Goal: Task Accomplishment & Management: Manage account settings

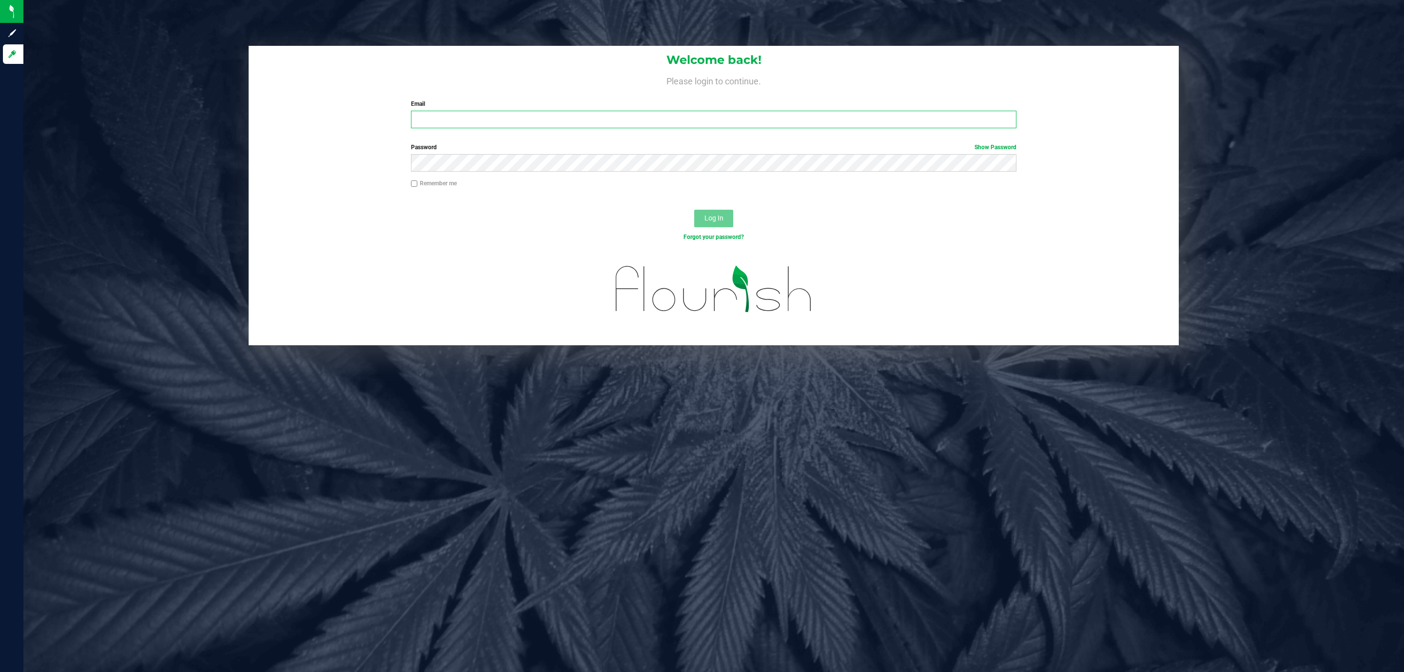
click at [644, 120] on input "Email" at bounding box center [713, 120] width 605 height 18
type input "[EMAIL_ADDRESS][DOMAIN_NAME]"
click at [694, 210] on button "Log In" at bounding box center [713, 219] width 39 height 18
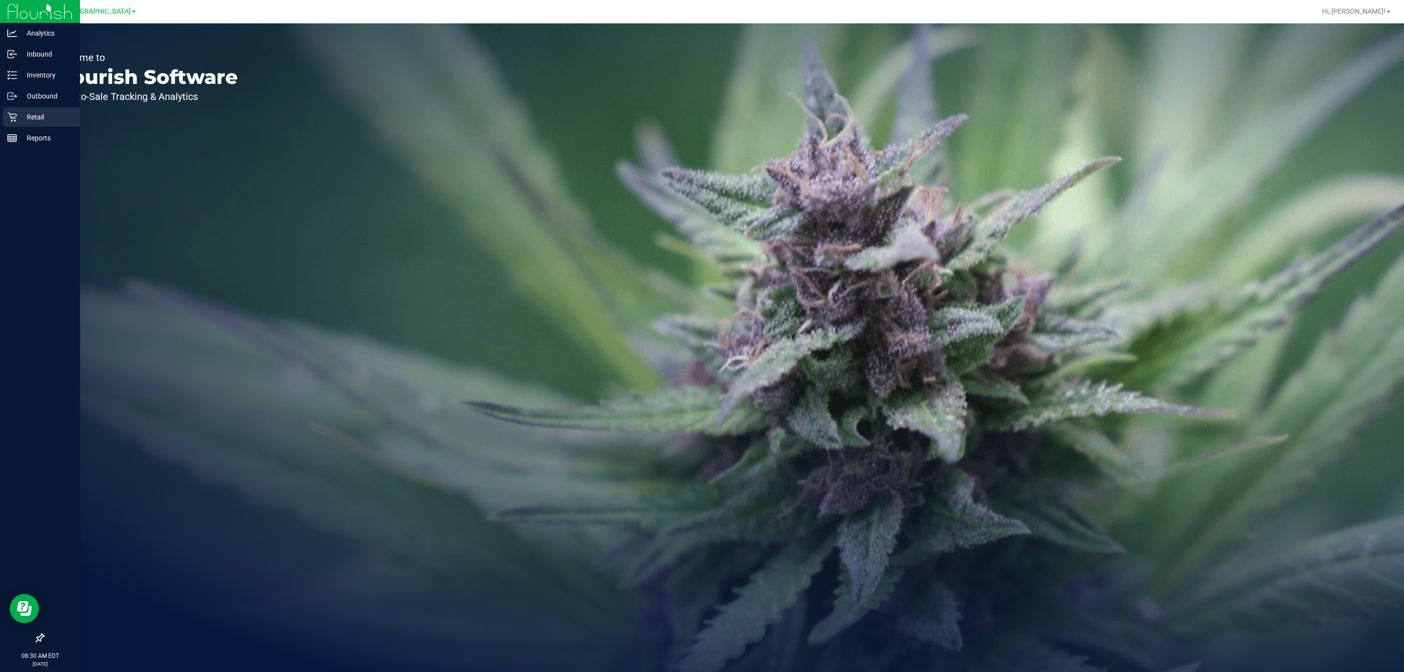
click at [13, 124] on div "Retail" at bounding box center [41, 117] width 77 height 20
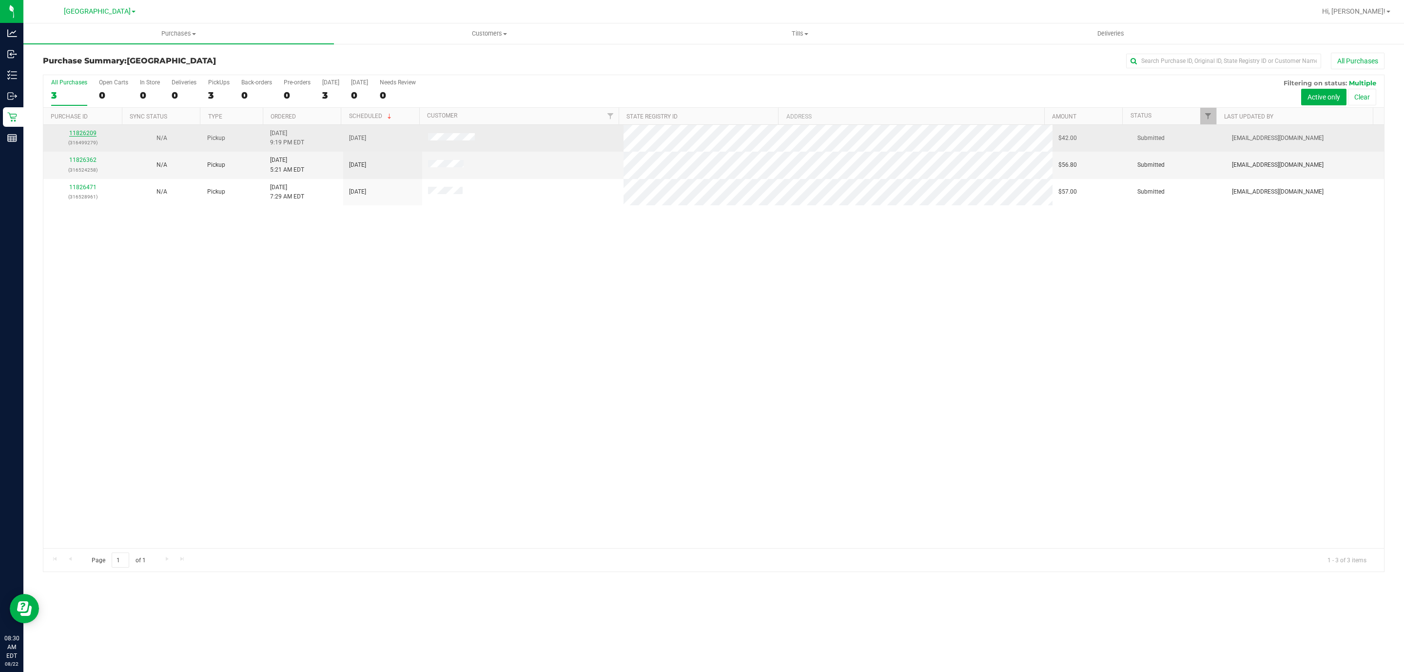
click at [82, 132] on link "11826209" at bounding box center [82, 133] width 27 height 7
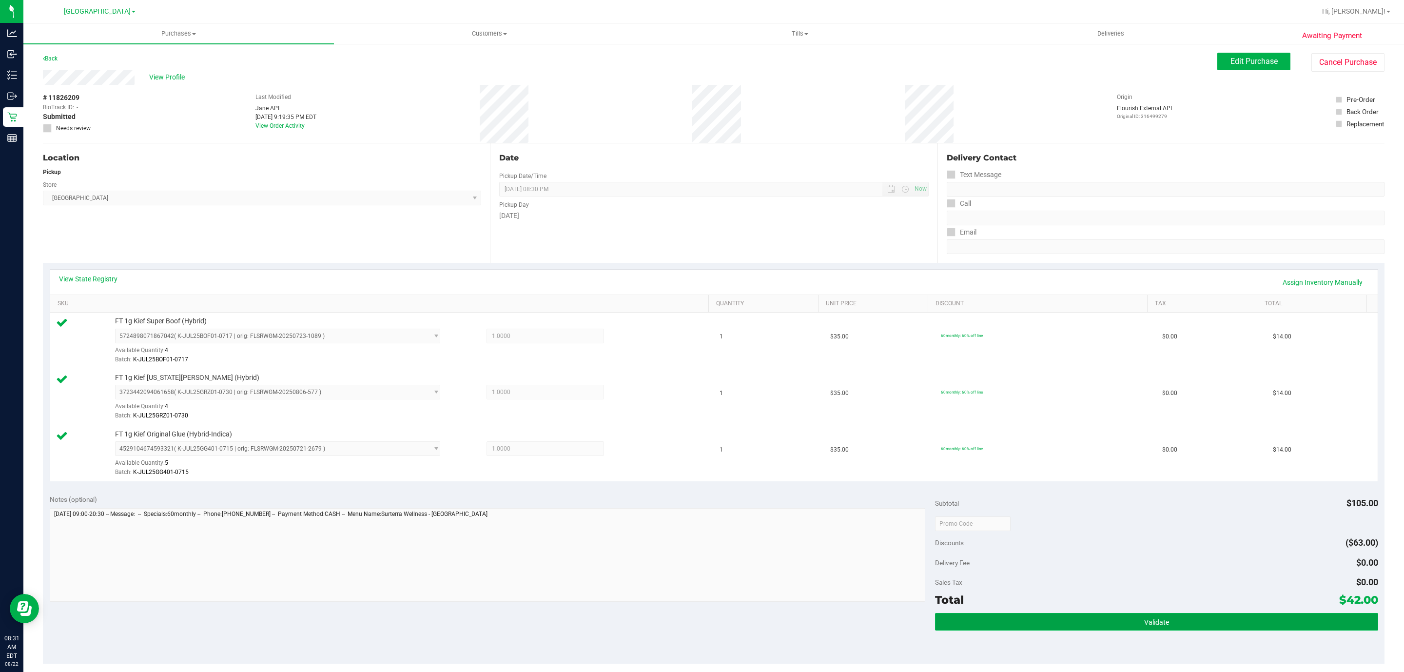
click at [1039, 619] on button "Validate" at bounding box center [1156, 622] width 443 height 18
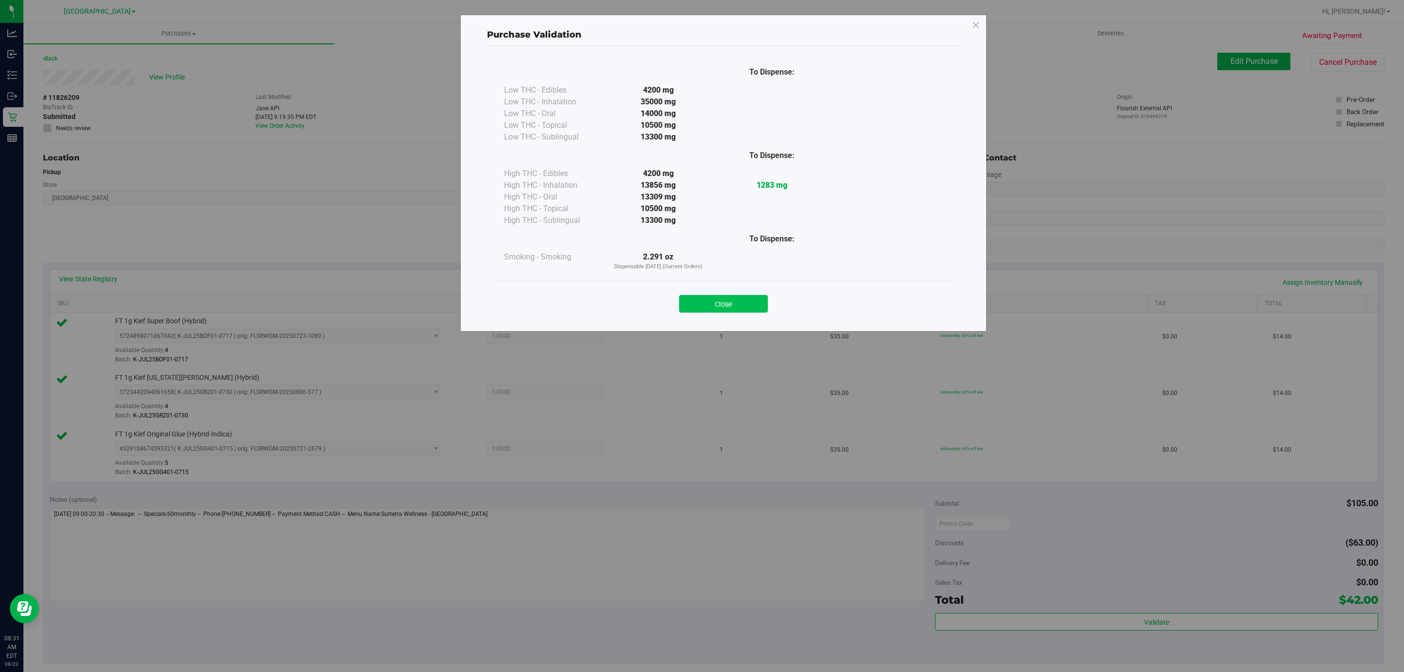
click at [749, 307] on button "Close" at bounding box center [723, 304] width 89 height 18
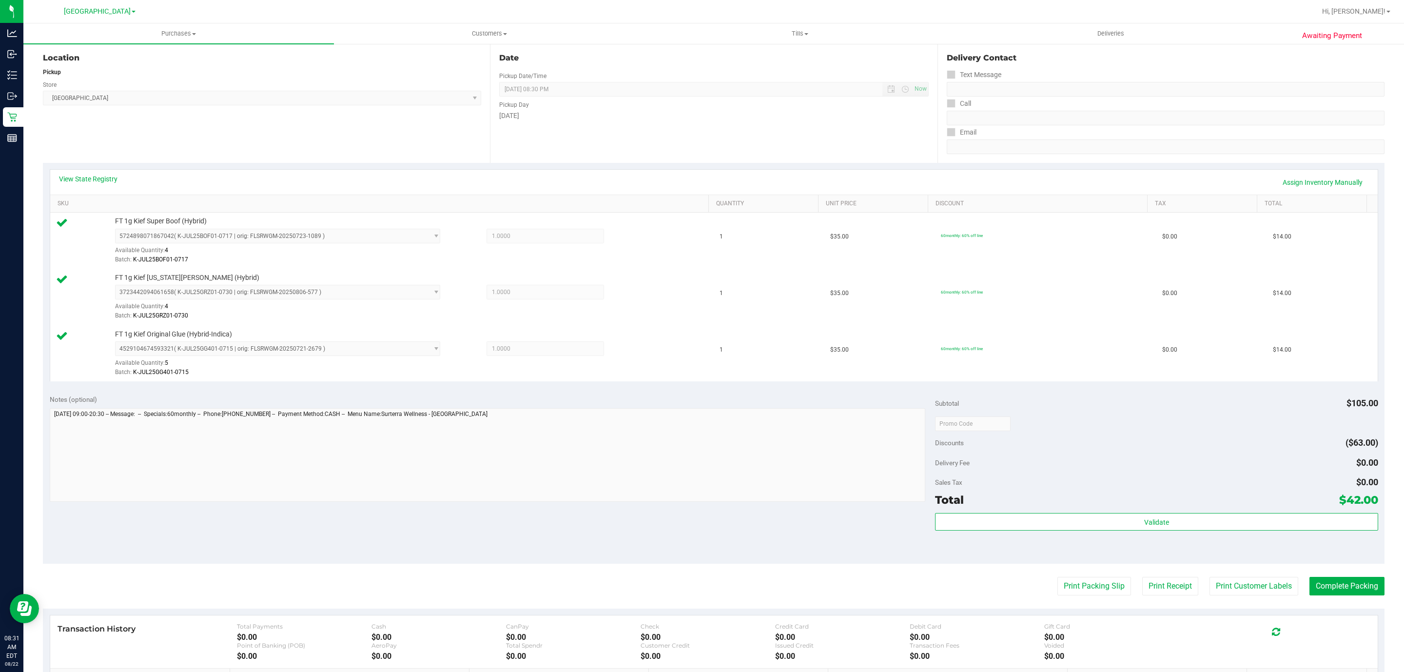
scroll to position [243, 0]
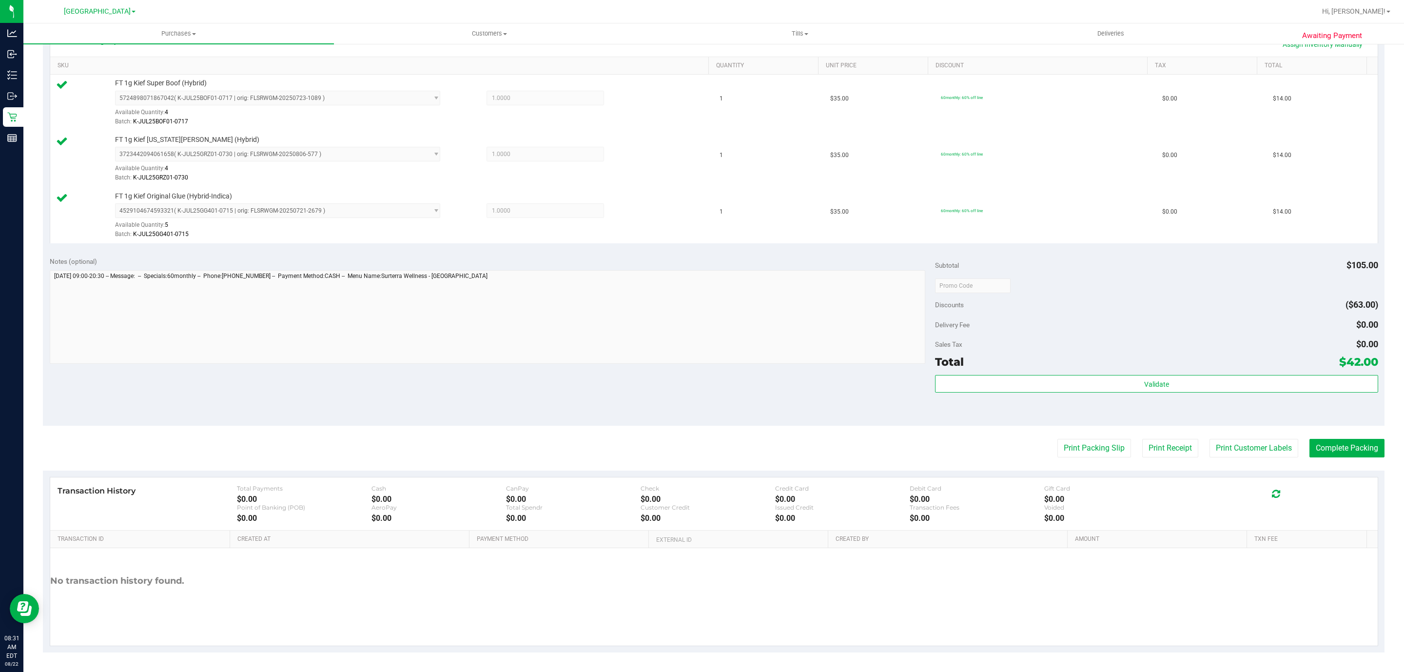
click at [1122, 449] on div "Print Packing Slip Print Receipt Print Customer Labels Complete Packing" at bounding box center [714, 448] width 1342 height 19
click at [1104, 453] on button "Print Packing Slip" at bounding box center [1094, 448] width 74 height 19
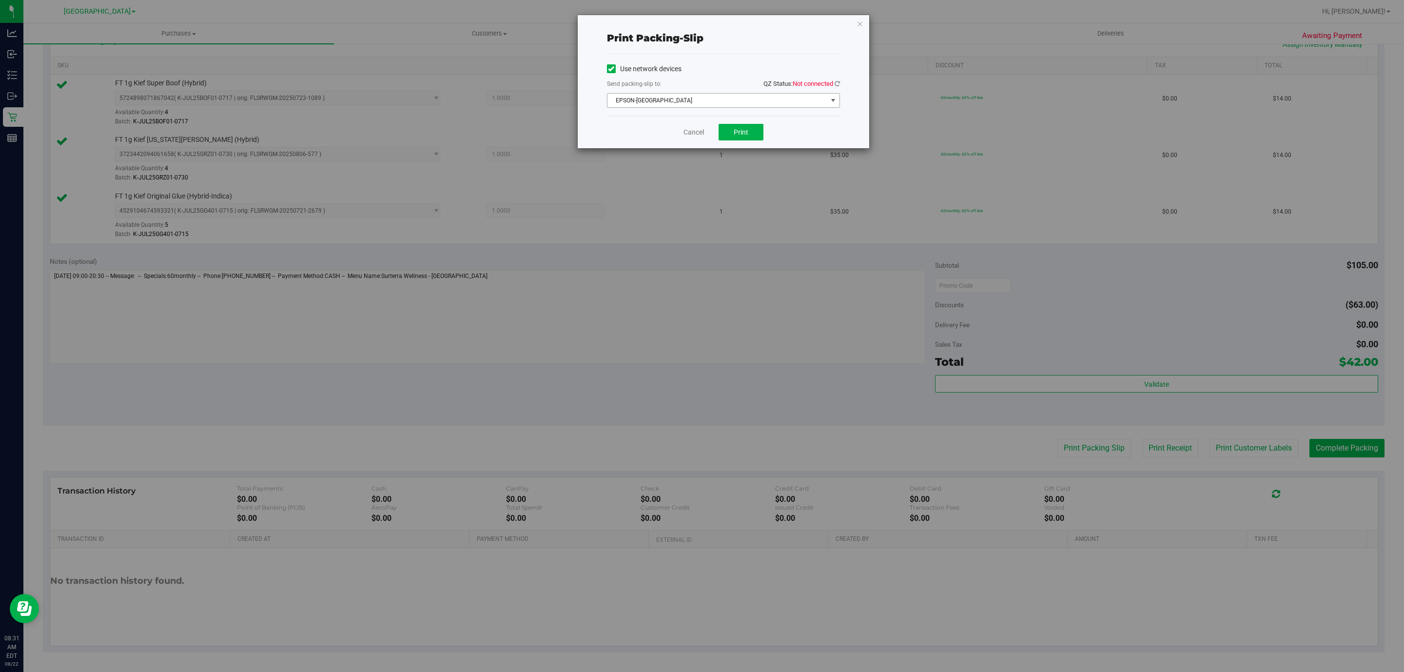
click at [743, 101] on span "EPSON-[GEOGRAPHIC_DATA]" at bounding box center [717, 101] width 220 height 14
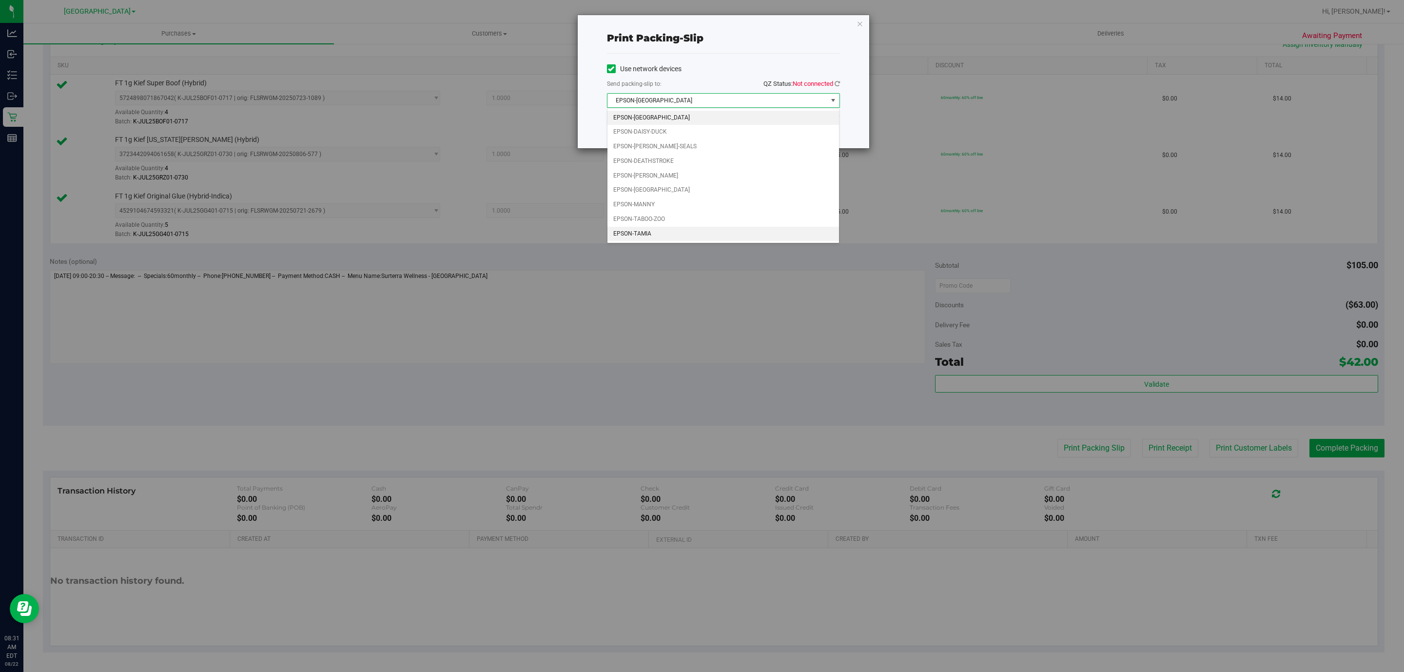
click at [674, 241] on li "EPSON-TAMIA" at bounding box center [723, 234] width 232 height 15
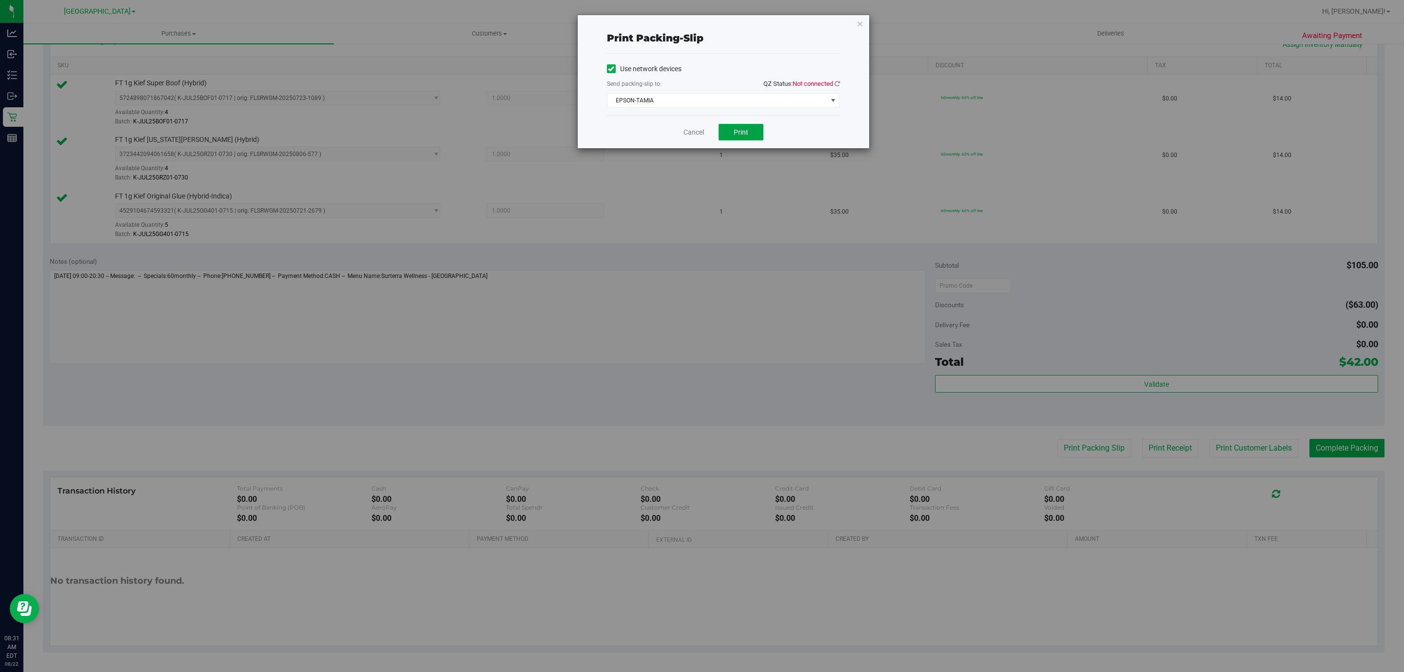
click at [751, 125] on button "Print" at bounding box center [741, 132] width 45 height 17
click at [713, 110] on div "Use network devices Send packing-slip to: QZ Status: Not connected EPSON-TAMIA …" at bounding box center [723, 85] width 233 height 62
click at [700, 110] on div "Use network devices Send packing-slip to: QZ Status: Not connected EPSON-TAMIA …" at bounding box center [723, 85] width 233 height 62
click at [688, 107] on span "EPSON-TAMIA" at bounding box center [717, 101] width 220 height 14
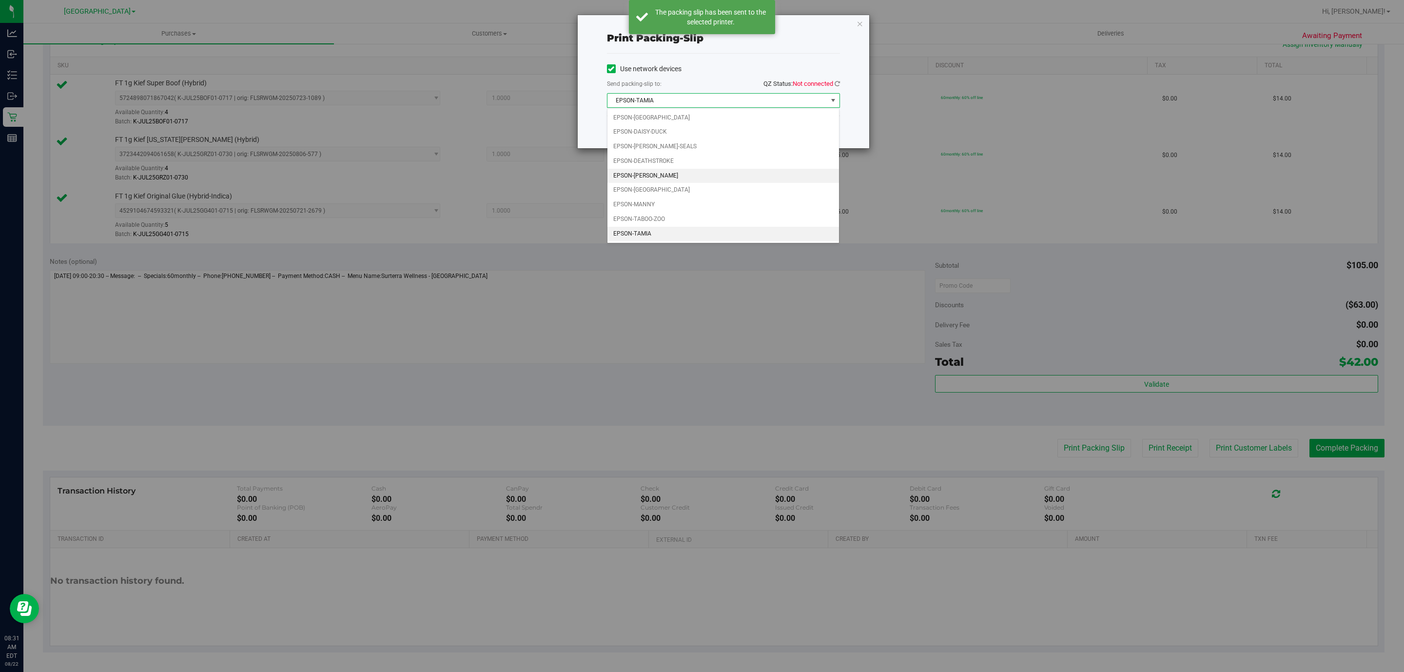
click at [699, 174] on li "EPSON-[PERSON_NAME]" at bounding box center [723, 176] width 232 height 15
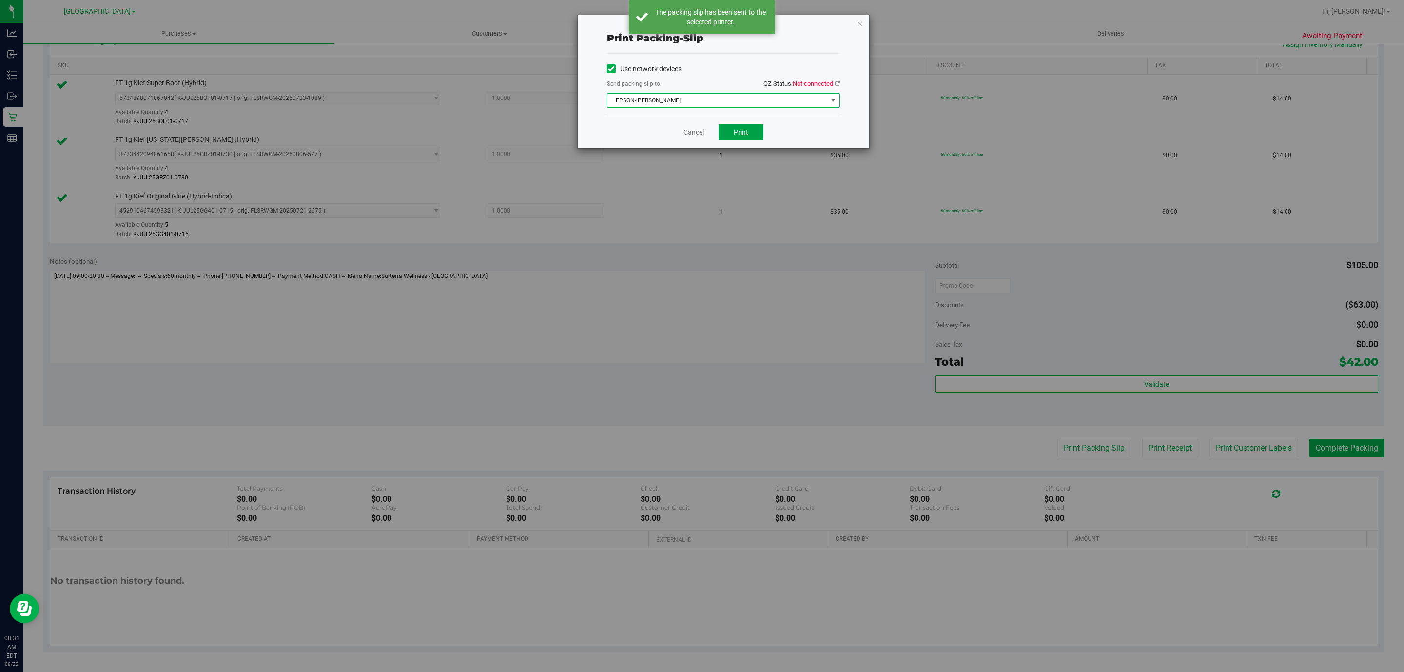
click at [742, 138] on button "Print" at bounding box center [741, 132] width 45 height 17
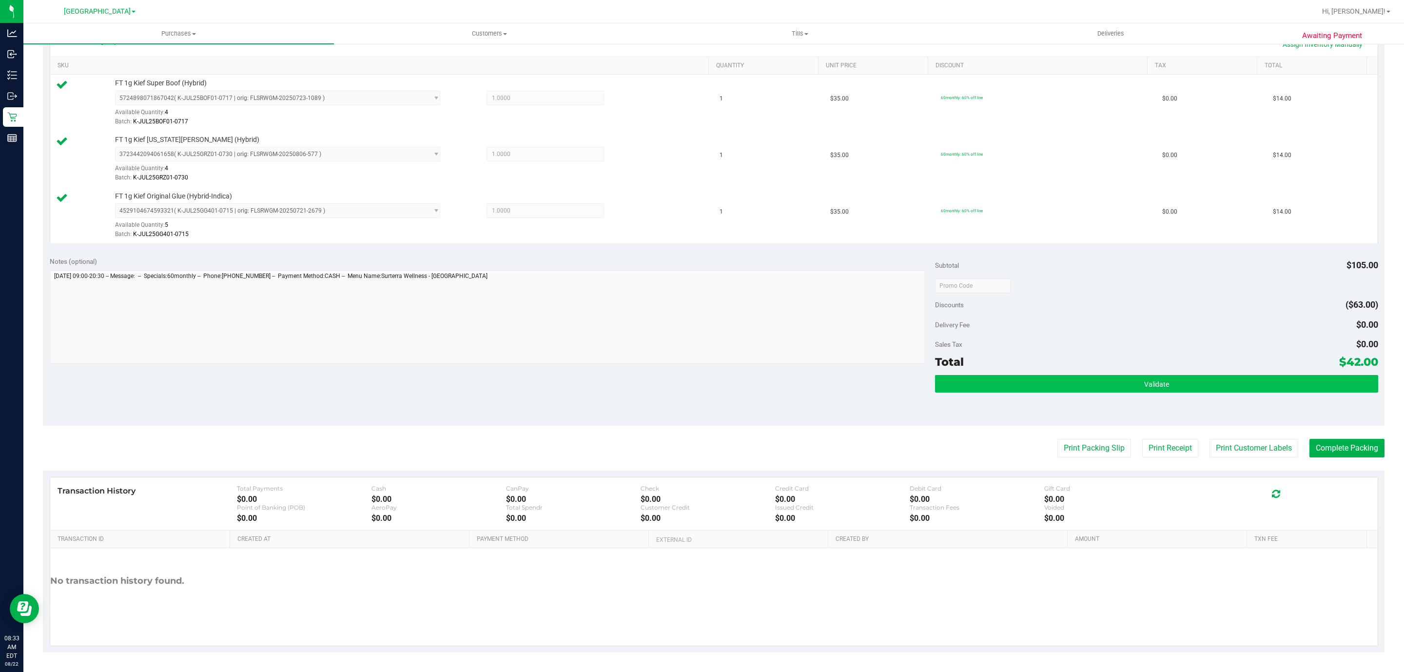
drag, startPoint x: 1146, startPoint y: 366, endPoint x: 1147, endPoint y: 384, distance: 18.1
click at [1147, 366] on div "Total $42.00" at bounding box center [1156, 362] width 443 height 18
click at [1147, 384] on span "Validate" at bounding box center [1156, 384] width 25 height 8
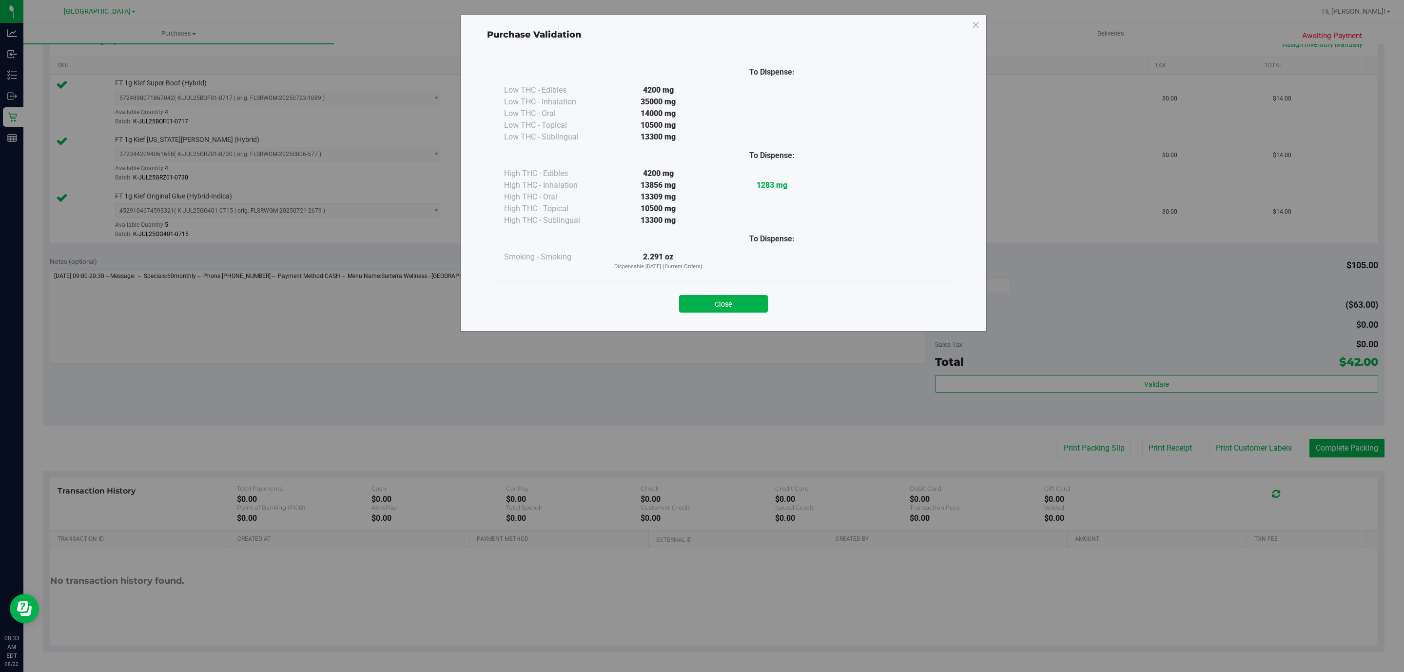
click at [746, 314] on div "Close" at bounding box center [723, 300] width 458 height 39
click at [735, 306] on button "Close" at bounding box center [723, 304] width 89 height 18
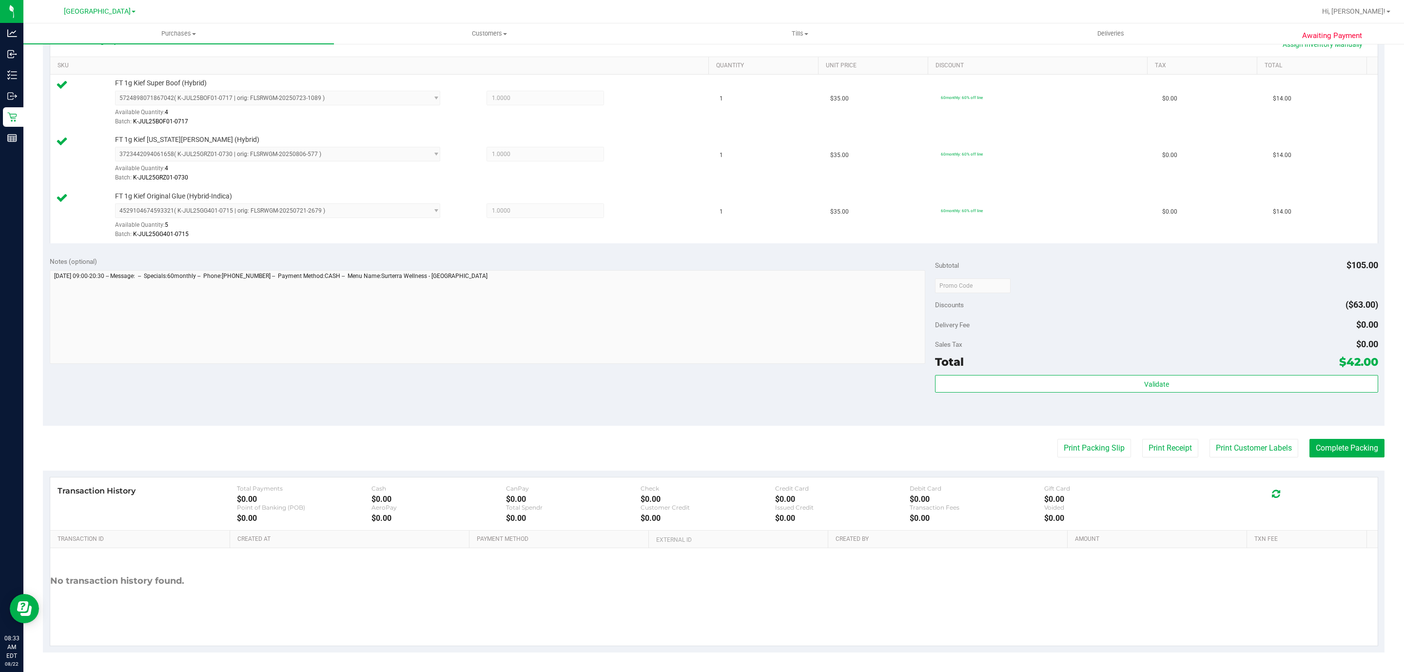
click at [1332, 456] on purchase-details "Back Edit Purchase Cancel Purchase View Profile # 11826209 BioTrack ID: - Submi…" at bounding box center [714, 234] width 1342 height 838
click at [1326, 448] on button "Complete Packing" at bounding box center [1346, 448] width 75 height 19
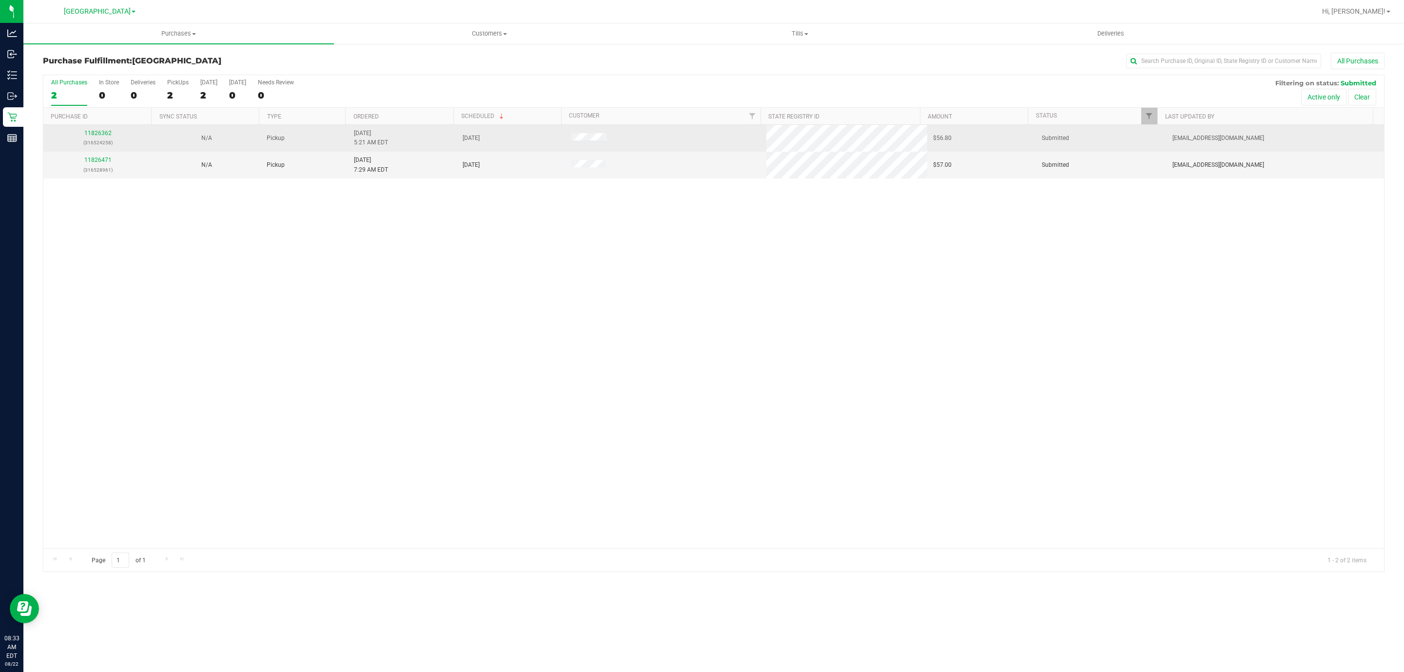
click at [104, 139] on p "(316524258)" at bounding box center [97, 142] width 97 height 9
click at [99, 131] on link "11826362" at bounding box center [97, 133] width 27 height 7
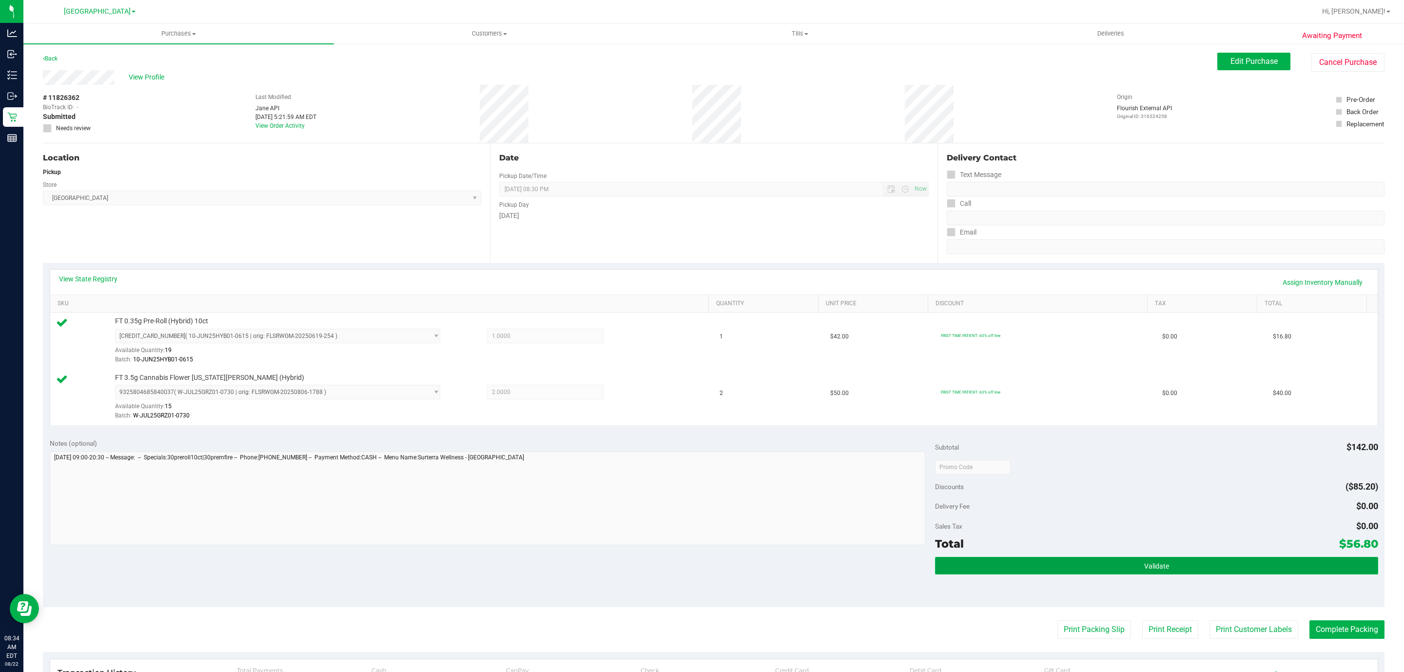
click at [1128, 574] on button "Validate" at bounding box center [1156, 566] width 443 height 18
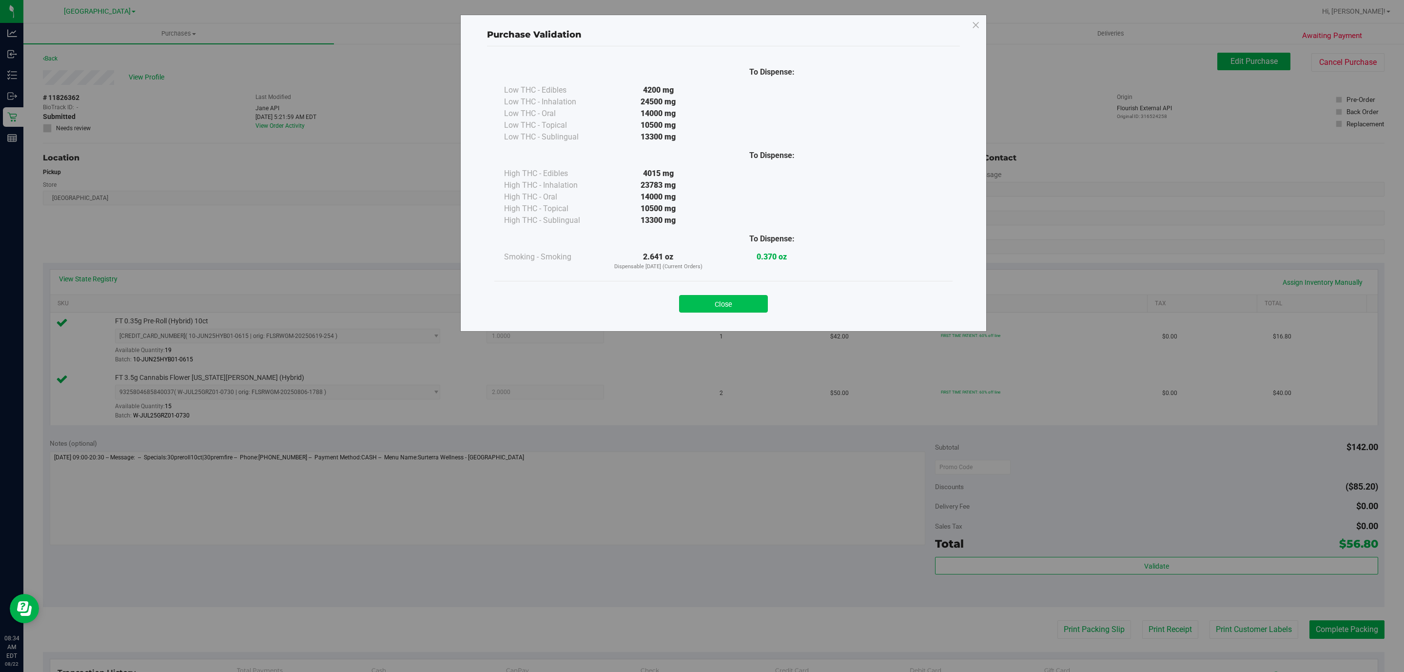
click at [743, 309] on button "Close" at bounding box center [723, 304] width 89 height 18
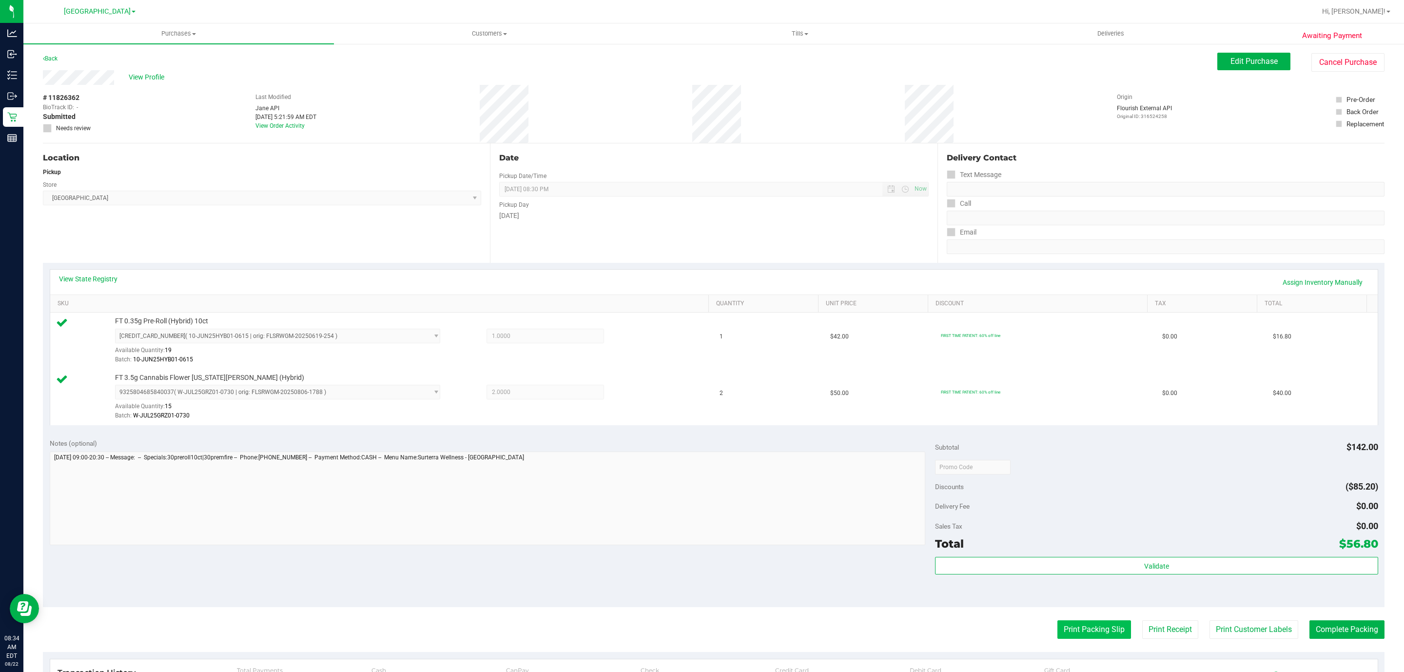
click at [1073, 626] on button "Print Packing Slip" at bounding box center [1094, 629] width 74 height 19
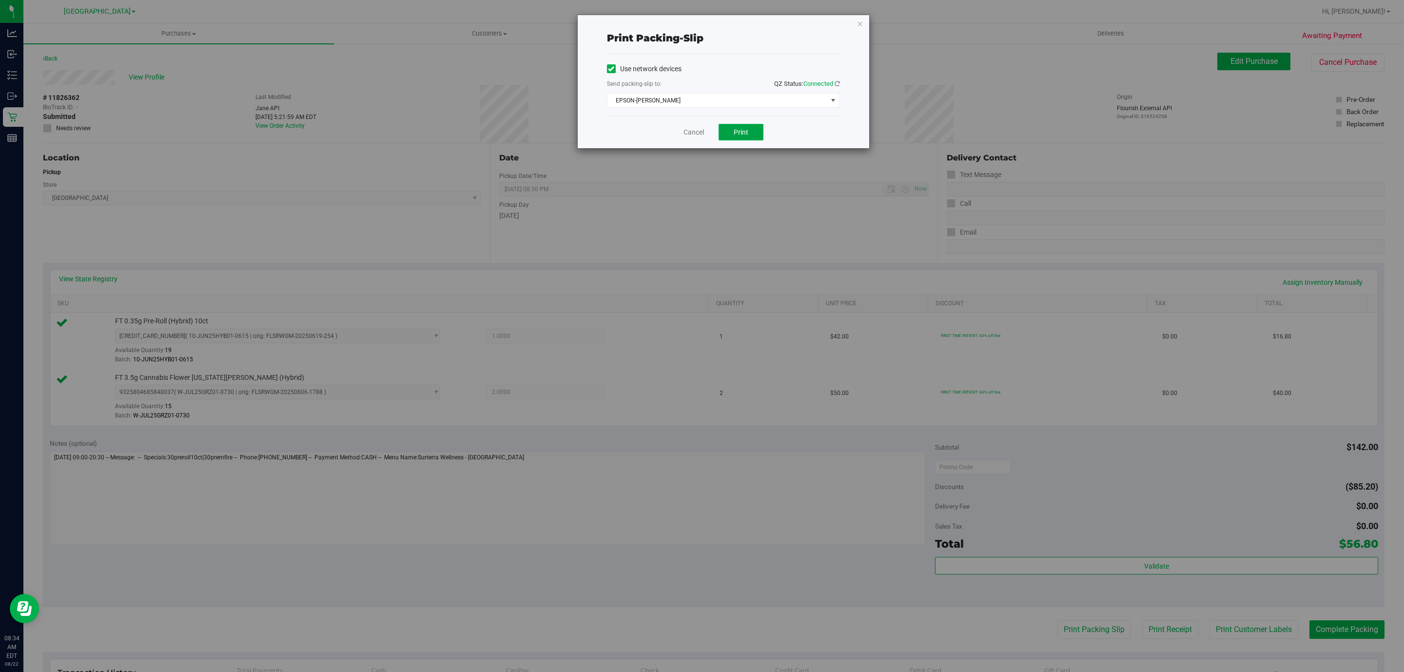
click at [744, 126] on button "Print" at bounding box center [741, 132] width 45 height 17
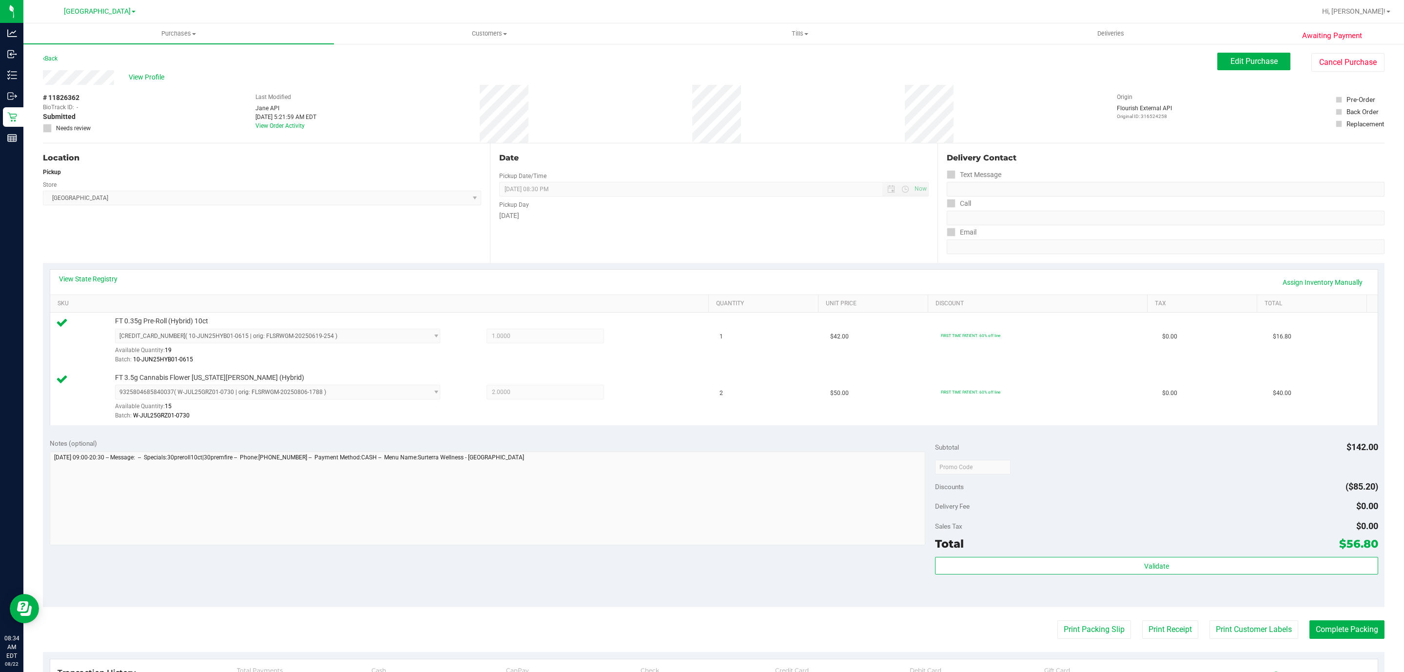
click at [1090, 578] on div "Validate" at bounding box center [1156, 579] width 443 height 44
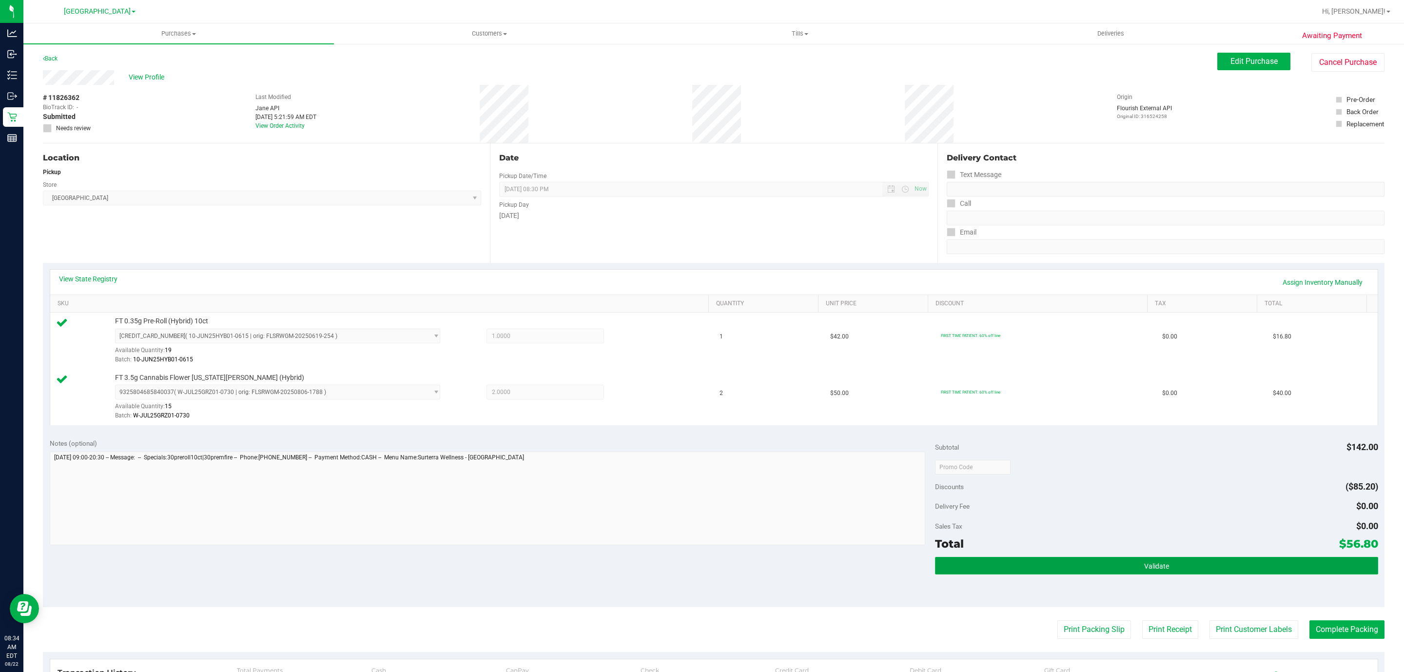
click at [1092, 574] on button "Validate" at bounding box center [1156, 566] width 443 height 18
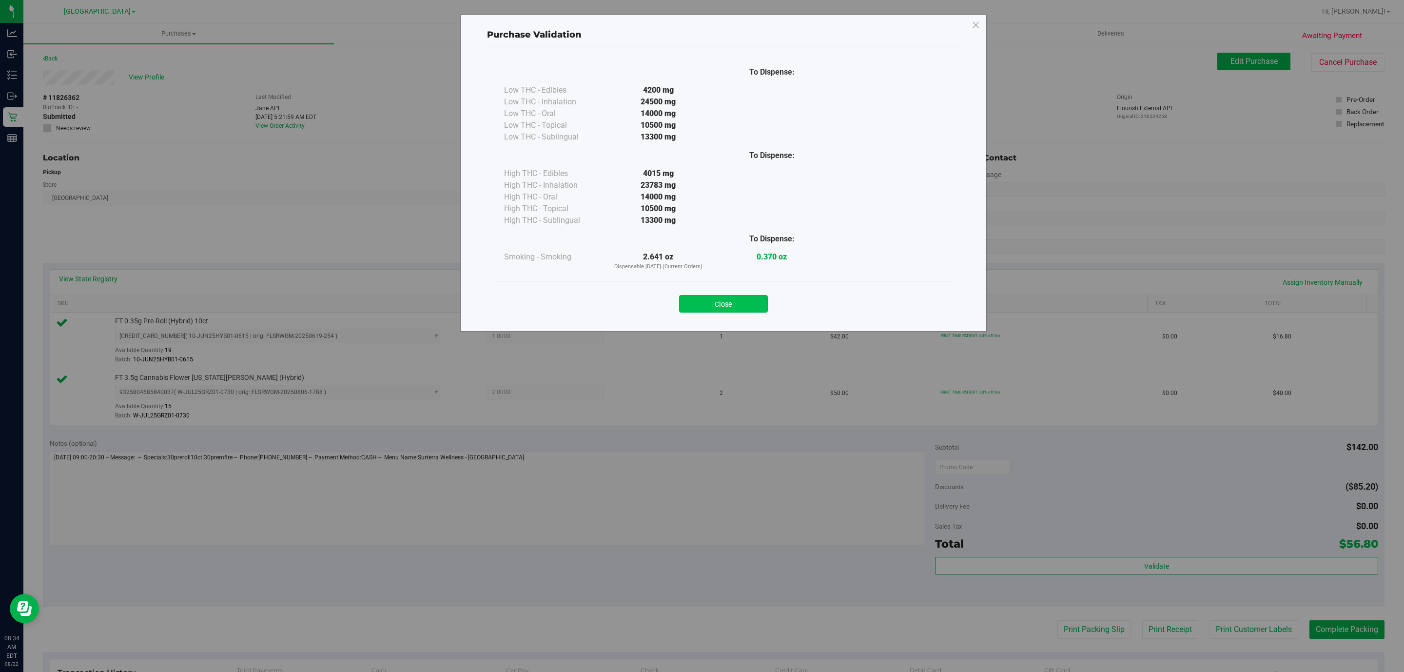
click at [710, 300] on button "Close" at bounding box center [723, 304] width 89 height 18
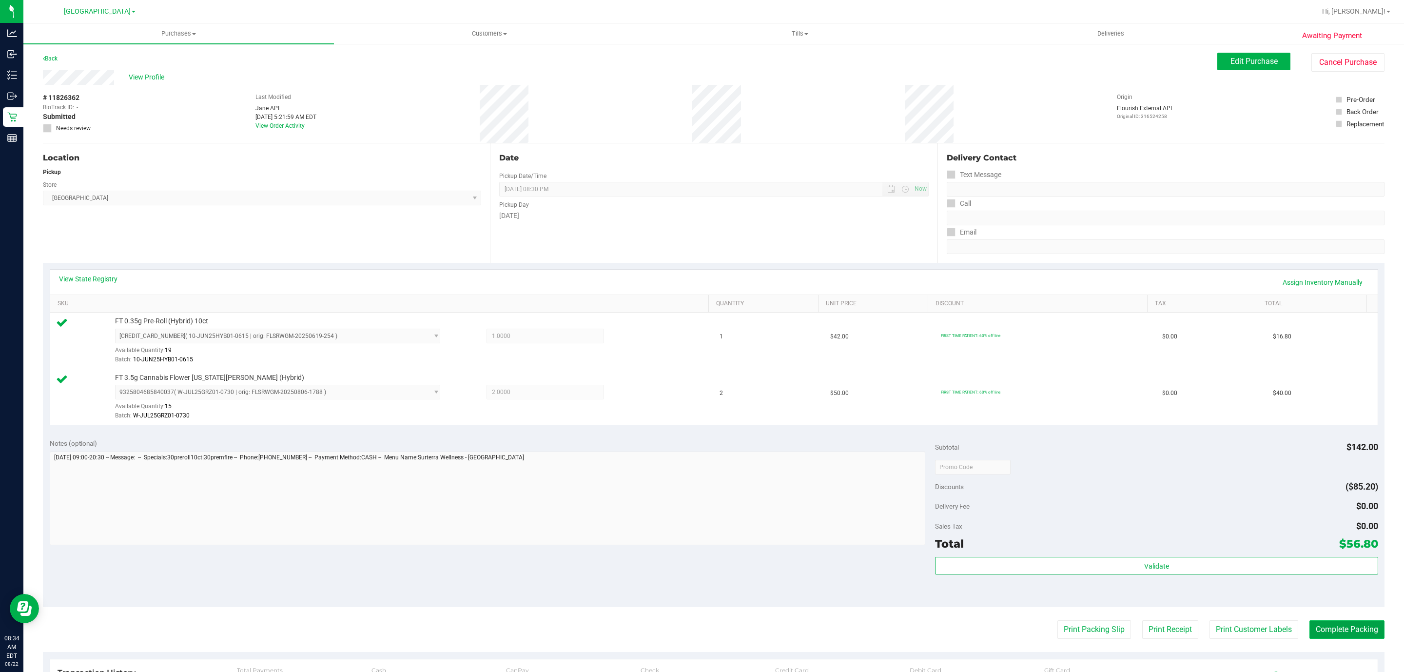
click at [1368, 638] on button "Complete Packing" at bounding box center [1346, 629] width 75 height 19
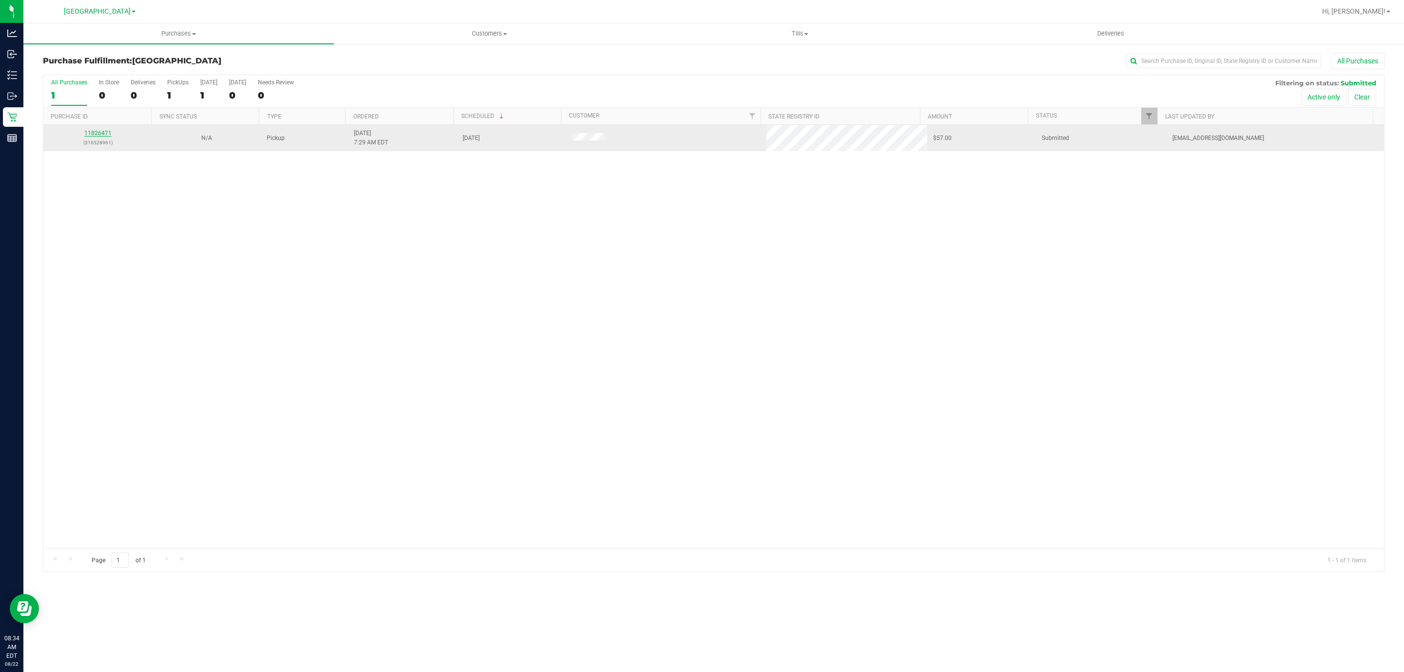
click at [104, 133] on link "11826471" at bounding box center [97, 133] width 27 height 7
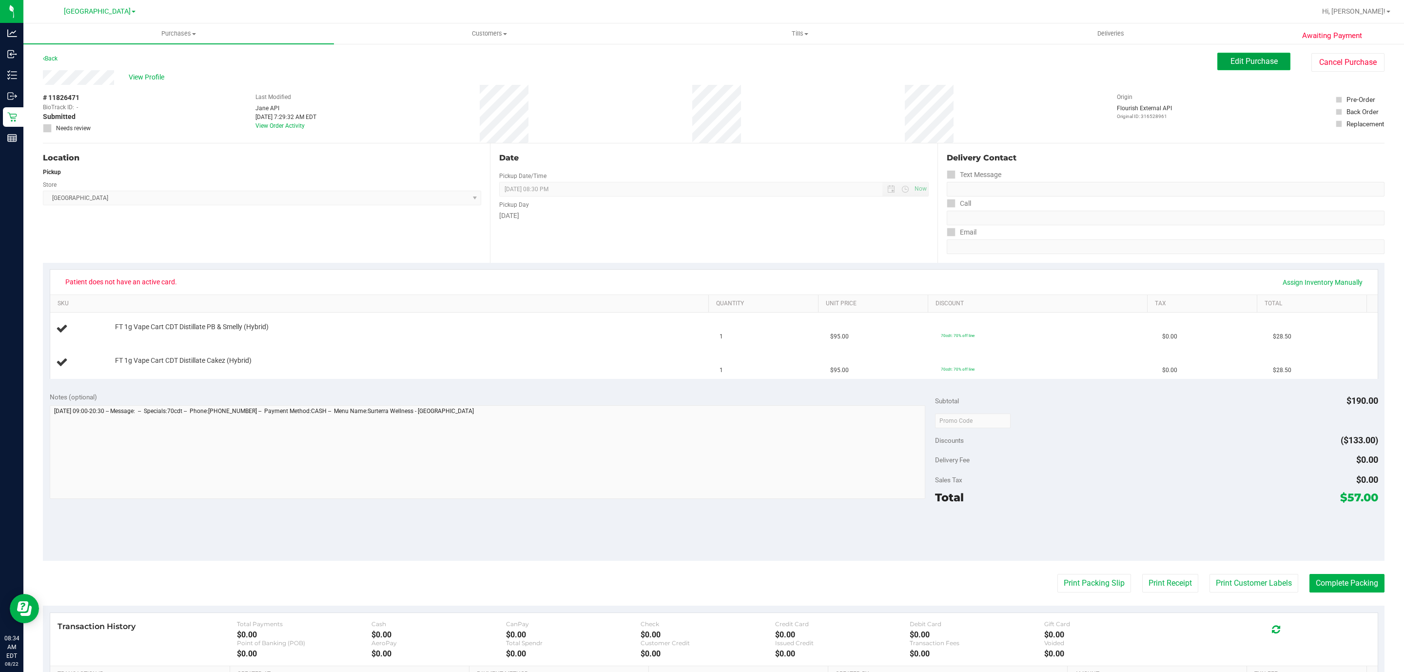
click at [1234, 57] on span "Edit Purchase" at bounding box center [1253, 61] width 47 height 9
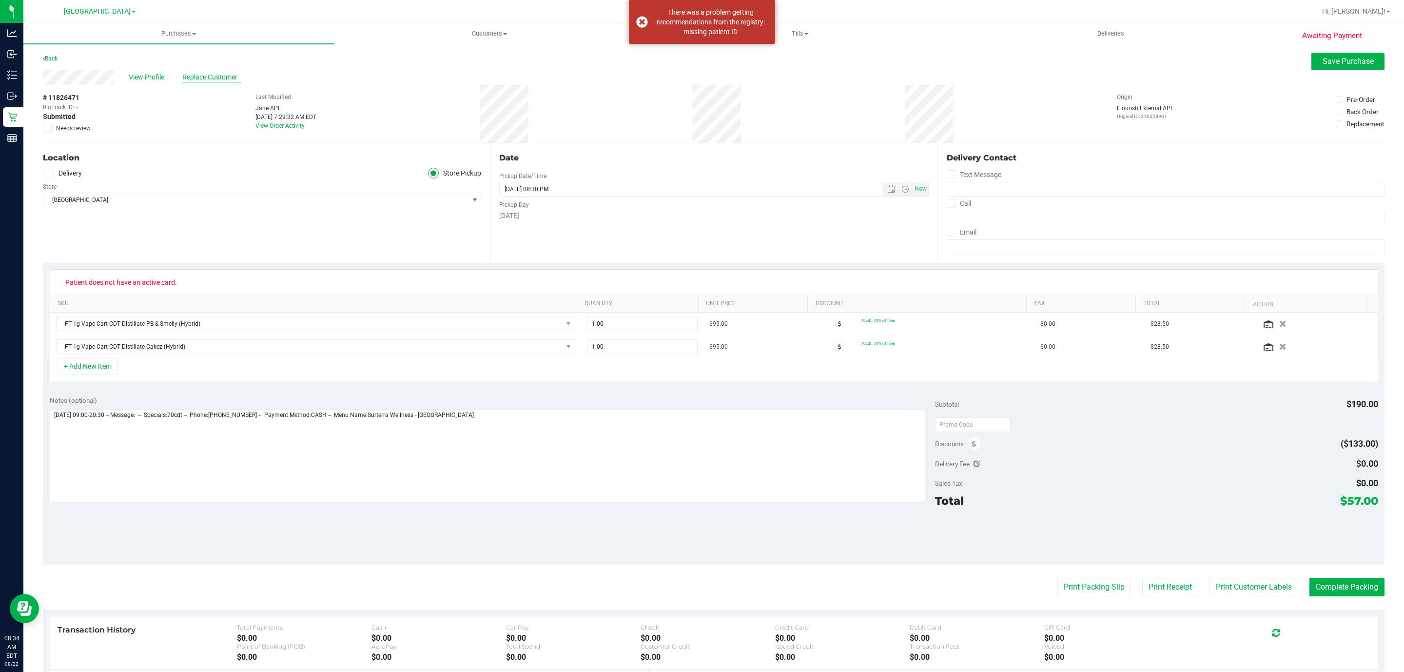
click at [209, 77] on span "Replace Customer" at bounding box center [211, 77] width 59 height 10
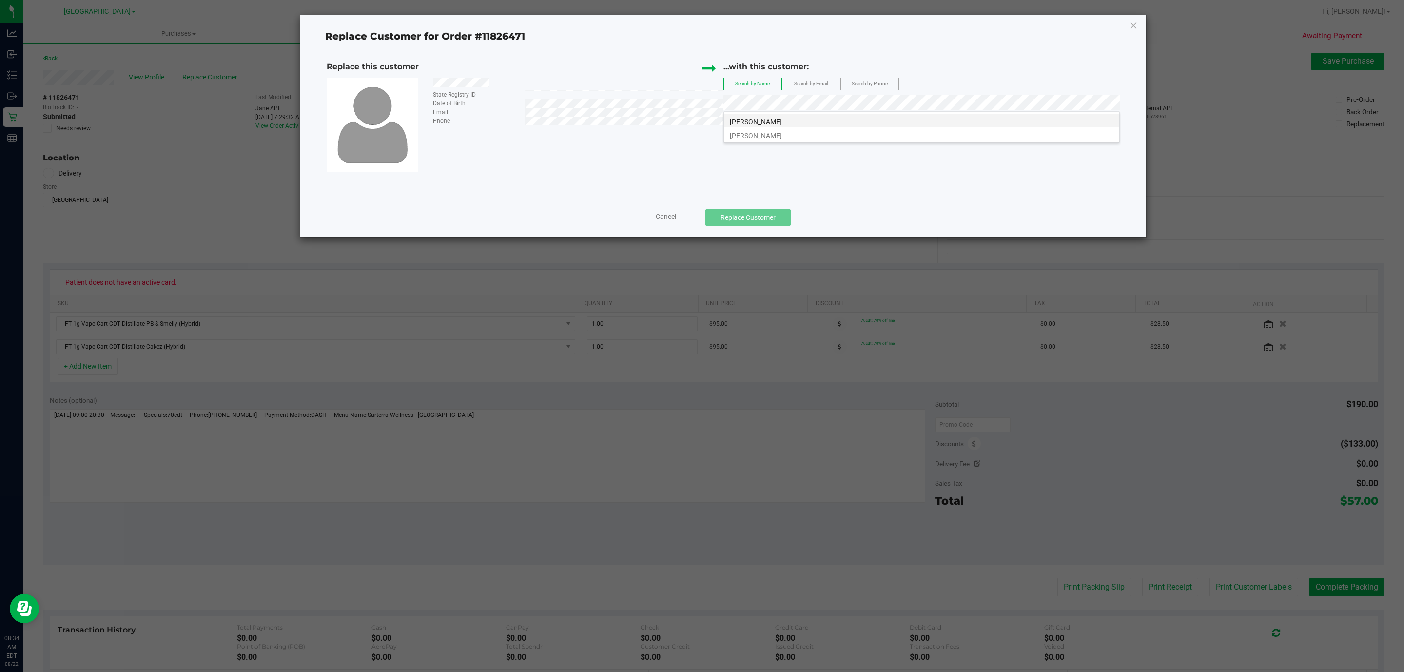
click at [781, 123] on li "[PERSON_NAME]" at bounding box center [921, 121] width 395 height 14
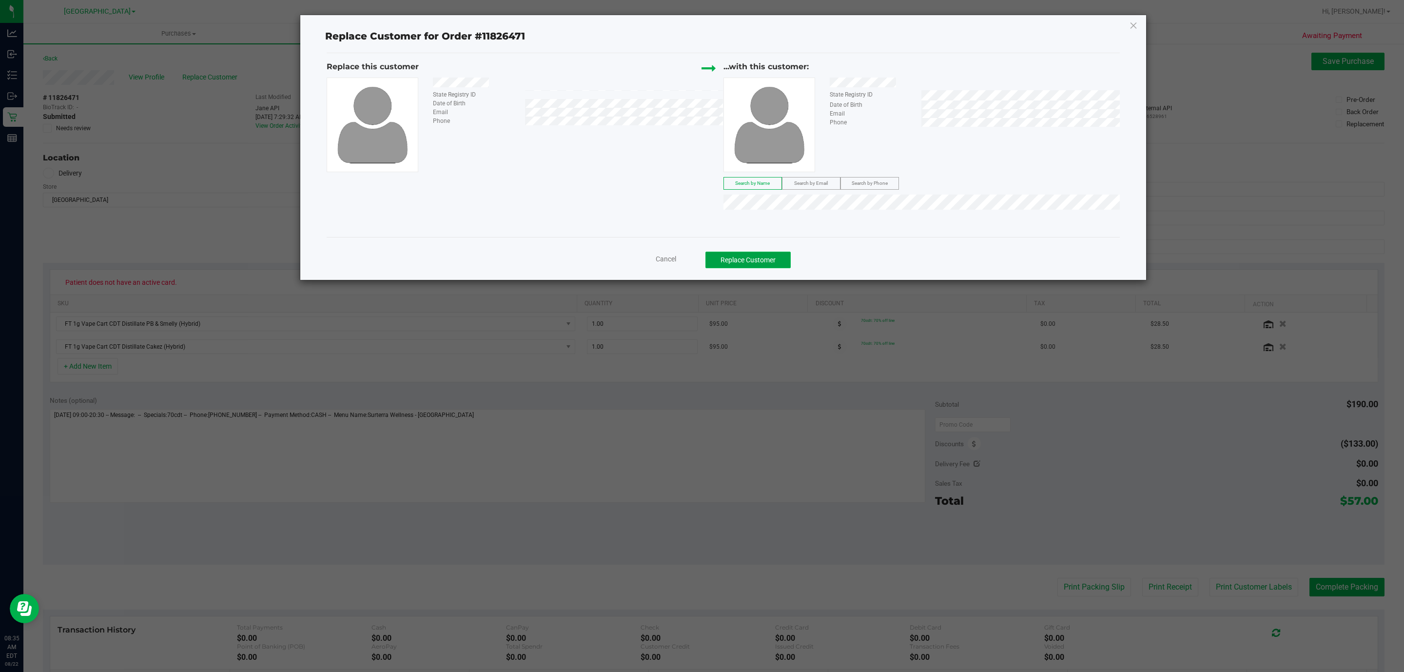
click at [753, 261] on button "Replace Customer" at bounding box center [747, 260] width 85 height 17
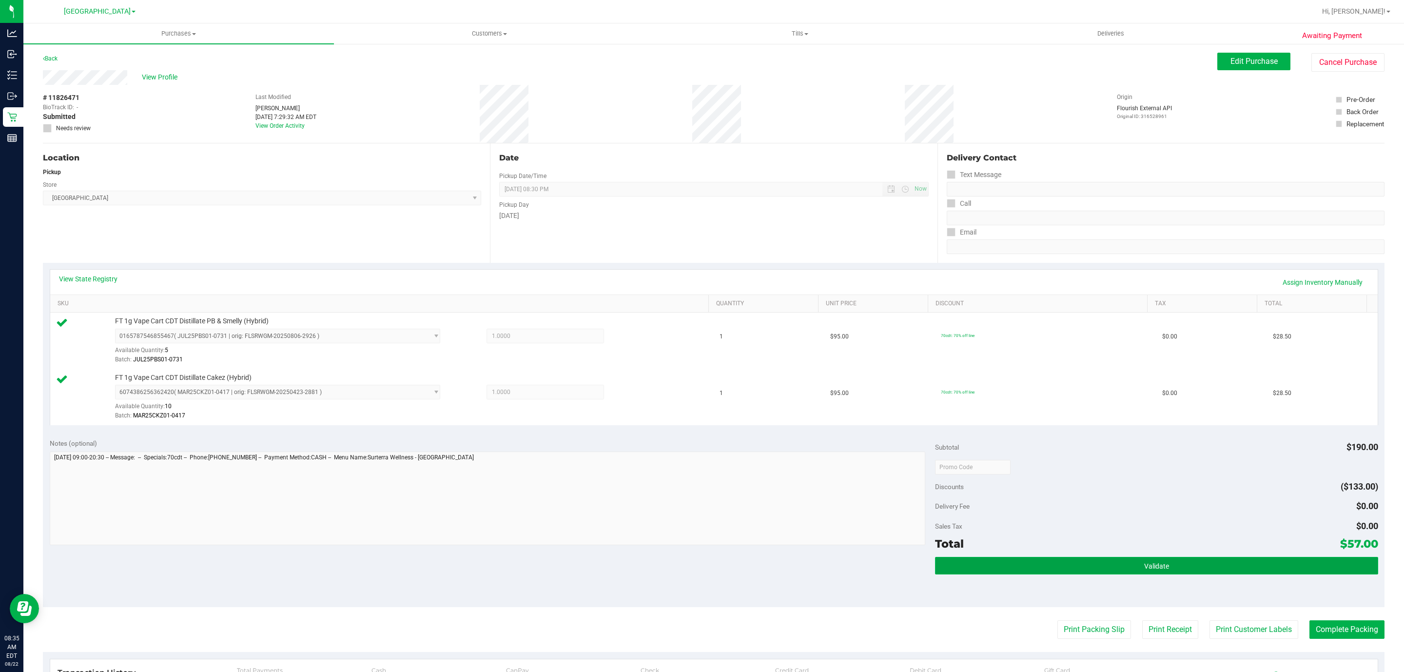
click at [1054, 565] on button "Validate" at bounding box center [1156, 566] width 443 height 18
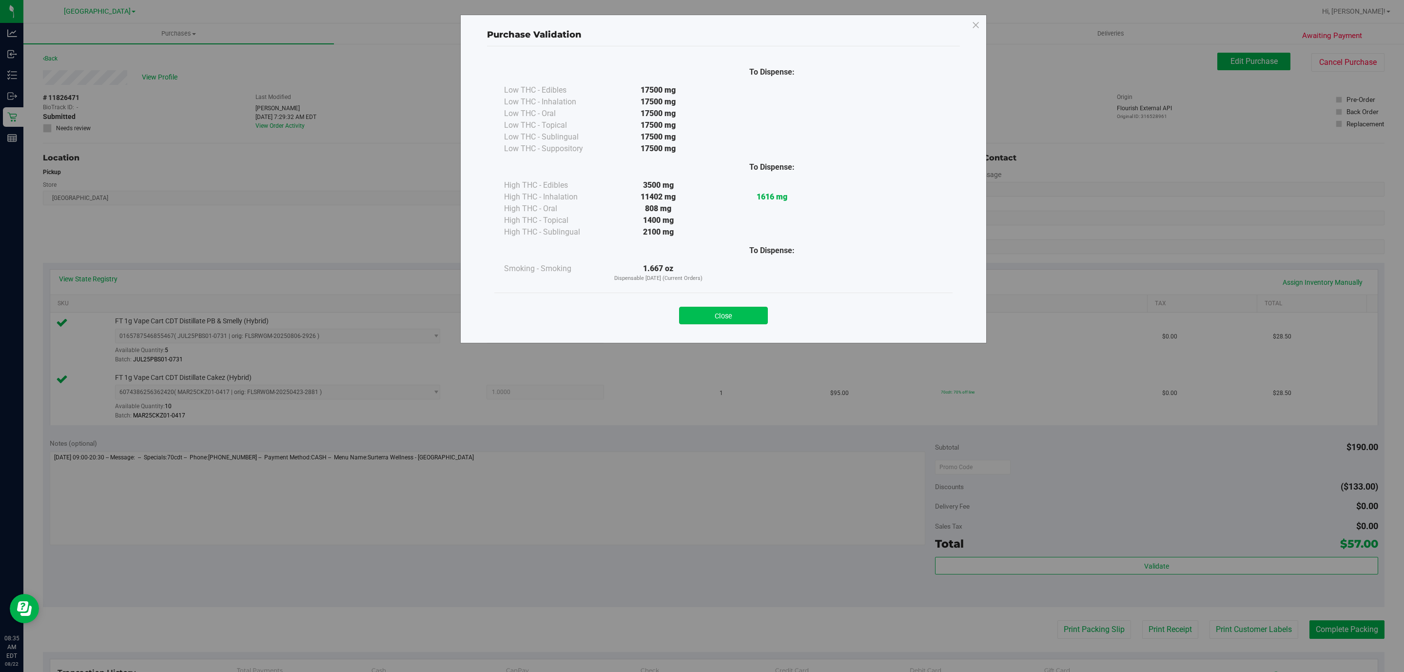
click at [714, 319] on button "Close" at bounding box center [723, 316] width 89 height 18
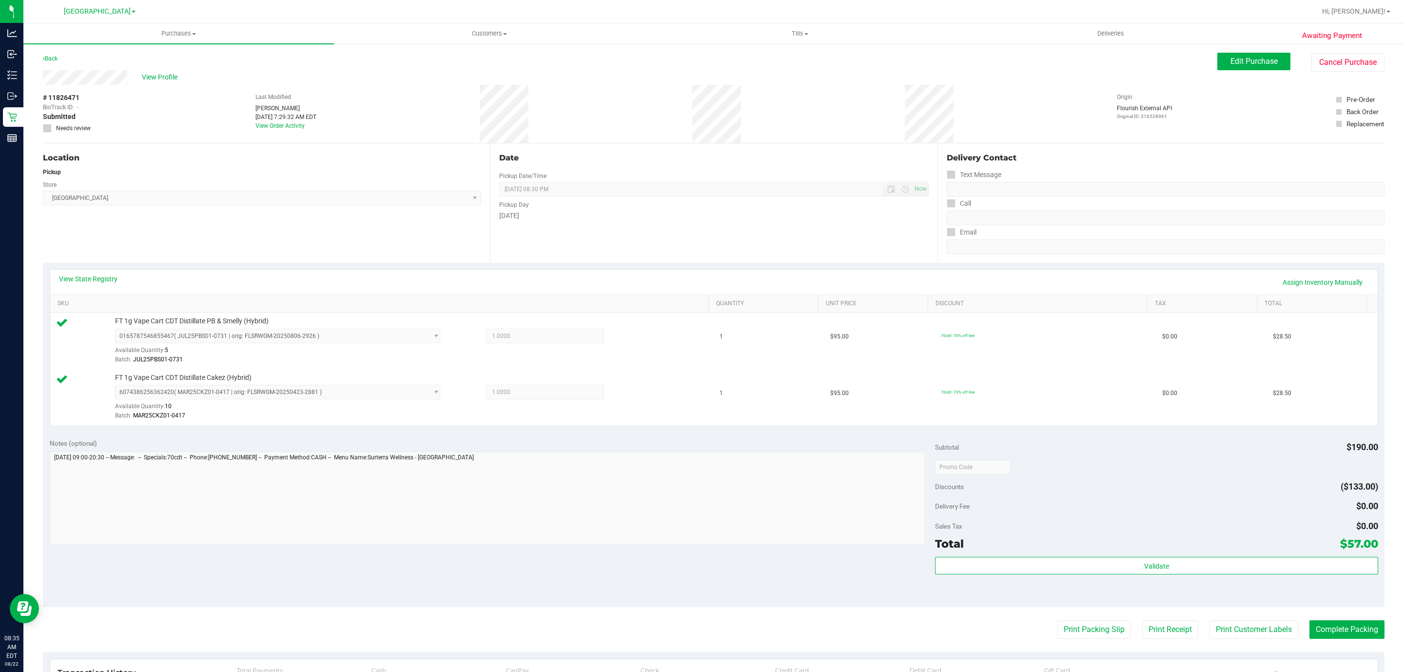
click at [1066, 617] on purchase-details "Back Edit Purchase Cancel Purchase View Profile # 11826471 BioTrack ID: - Submi…" at bounding box center [714, 443] width 1342 height 781
click at [1068, 628] on button "Print Packing Slip" at bounding box center [1094, 629] width 74 height 19
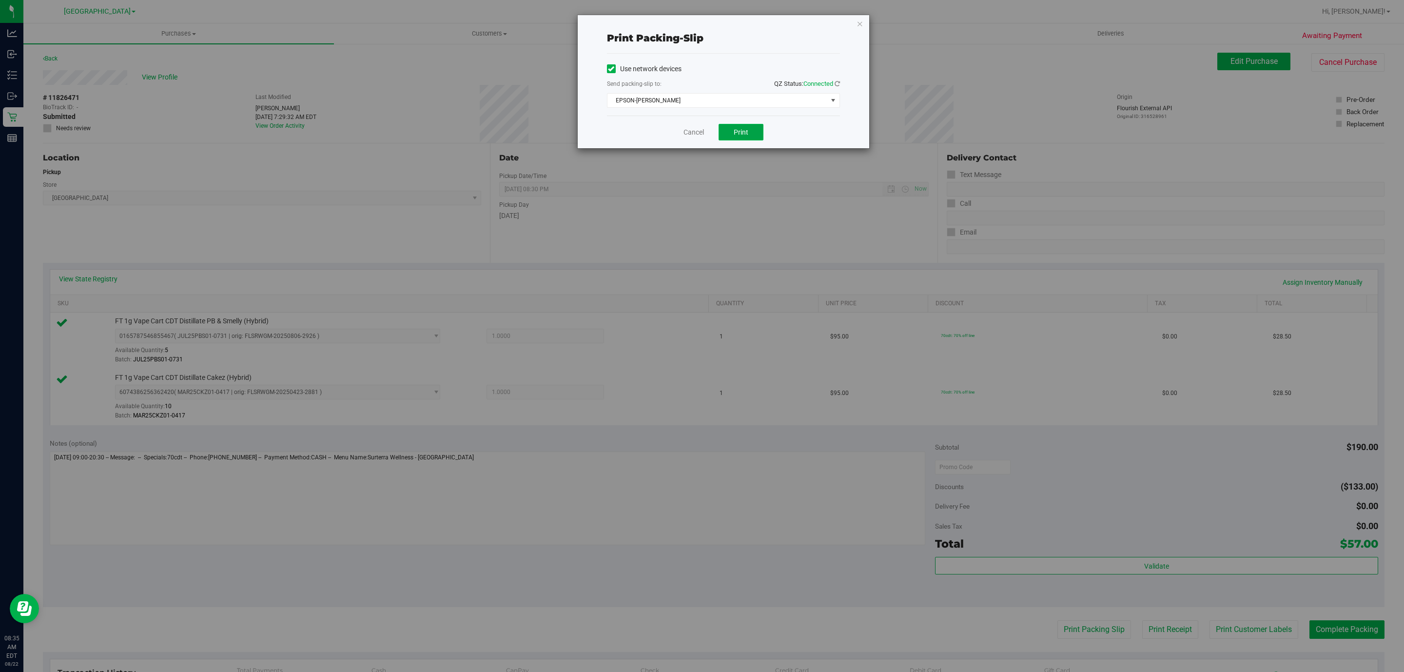
click at [745, 139] on button "Print" at bounding box center [741, 132] width 45 height 17
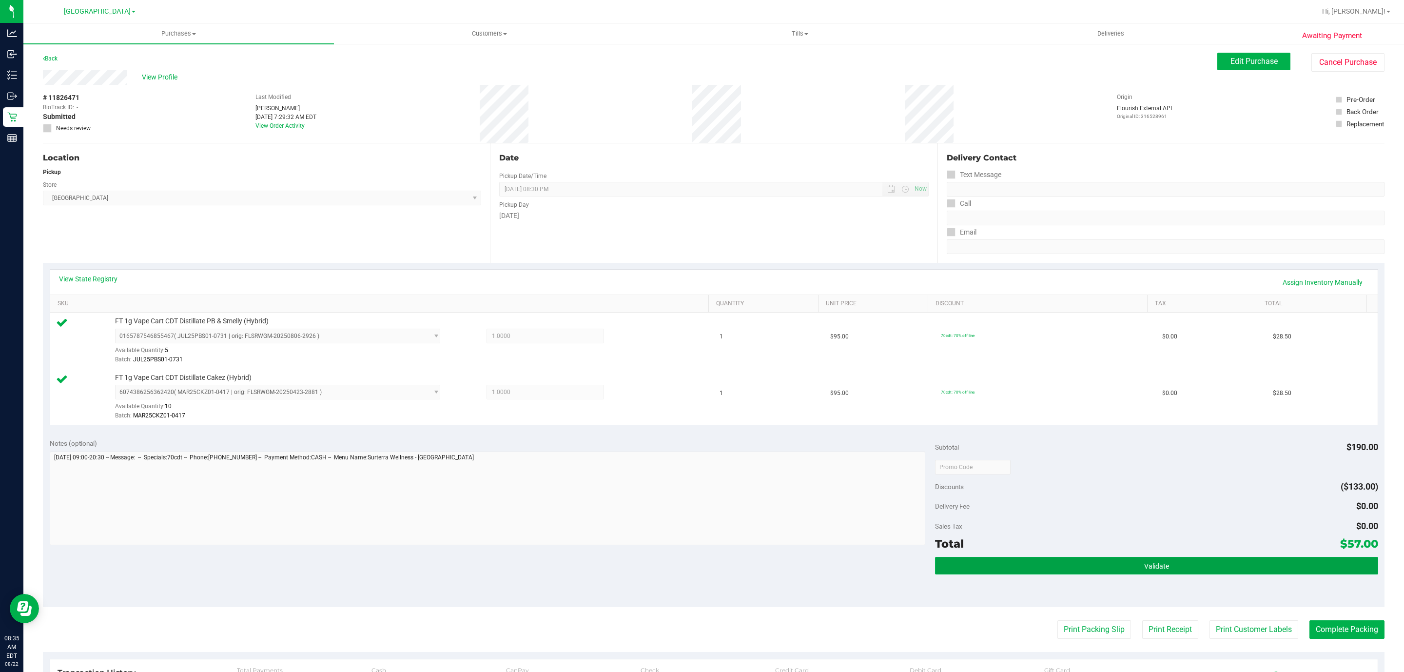
click at [949, 569] on button "Validate" at bounding box center [1156, 566] width 443 height 18
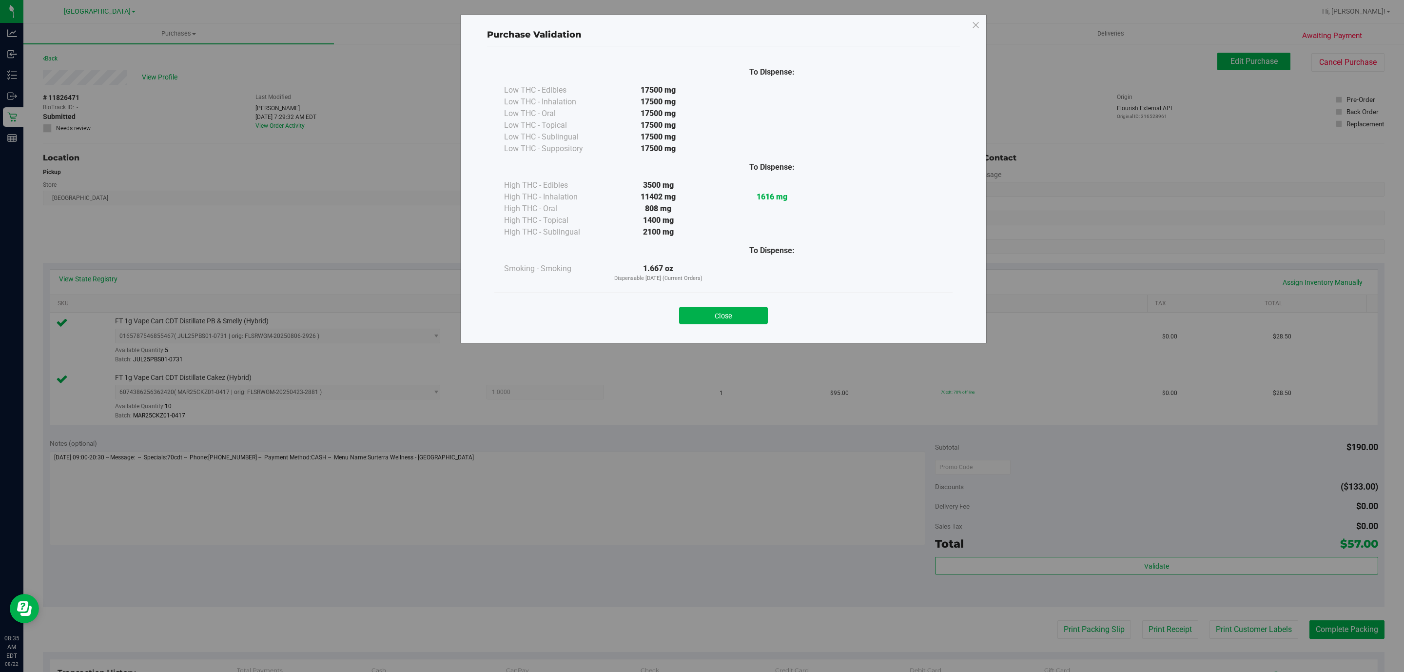
drag, startPoint x: 746, startPoint y: 312, endPoint x: 1382, endPoint y: 635, distance: 713.8
click at [757, 313] on button "Close" at bounding box center [723, 316] width 89 height 18
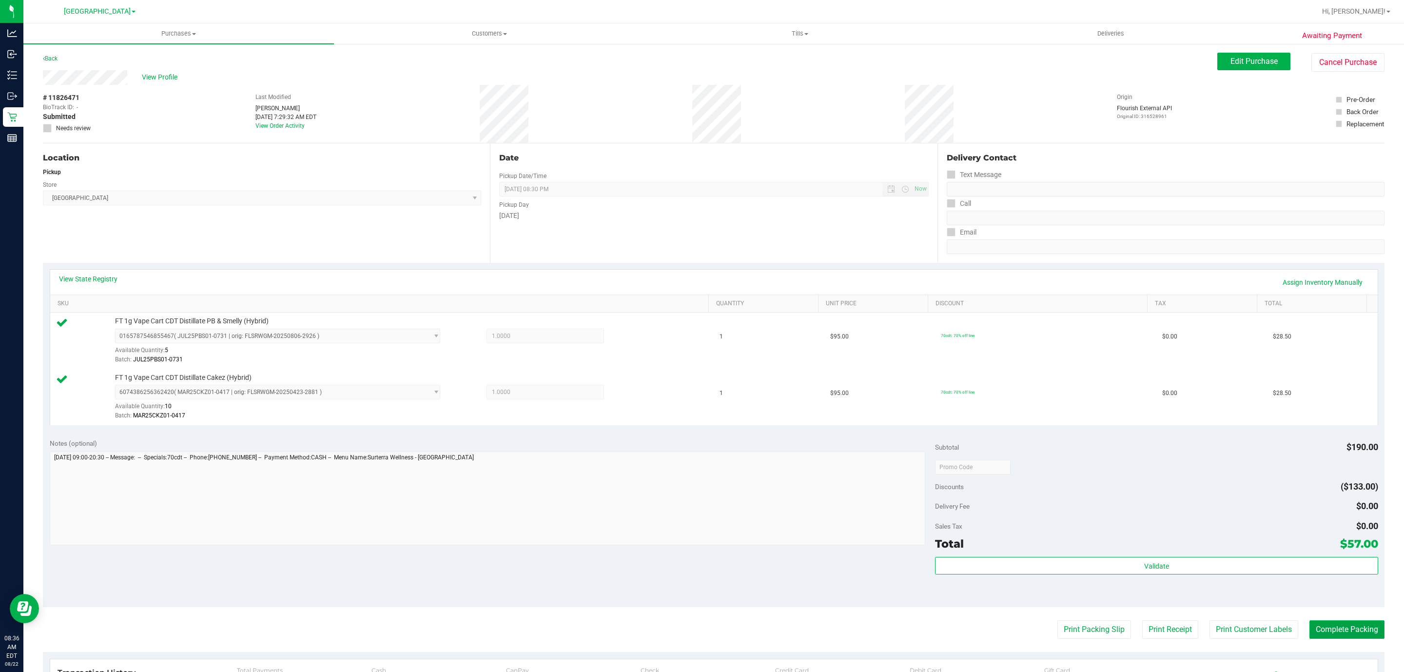
click at [1326, 626] on button "Complete Packing" at bounding box center [1346, 629] width 75 height 19
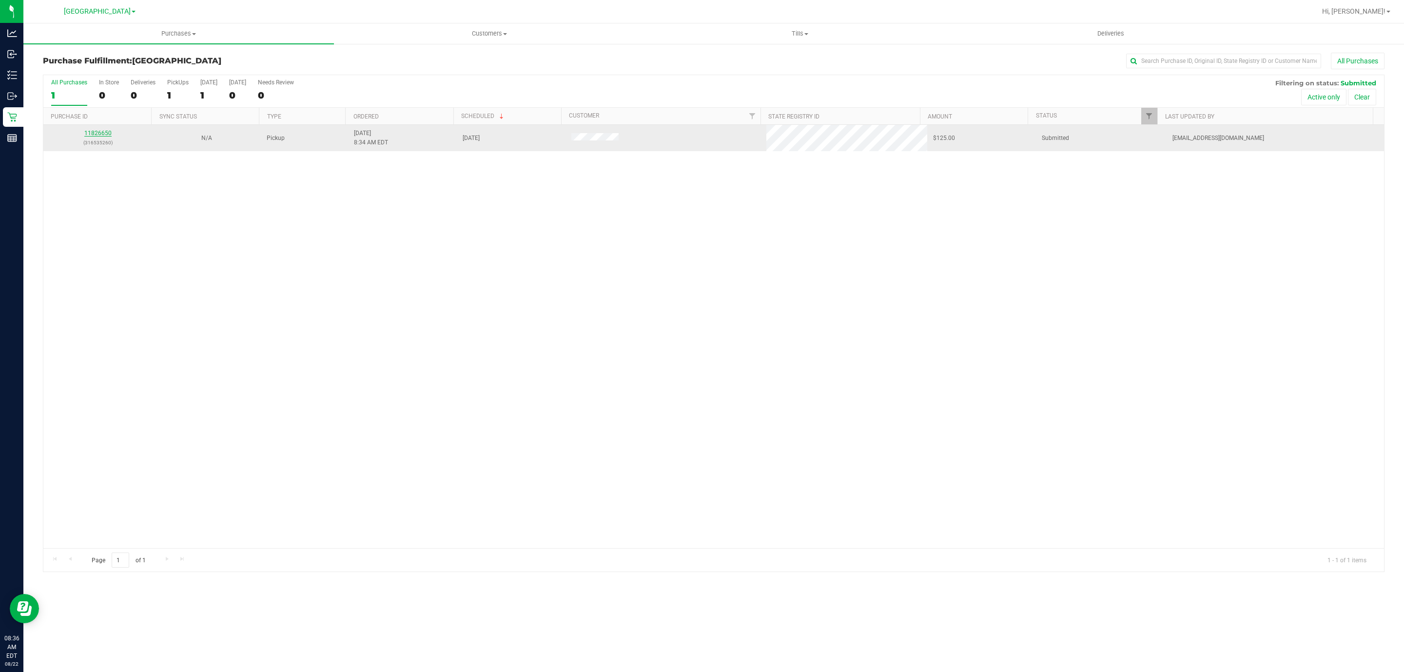
click at [101, 135] on link "11826650" at bounding box center [97, 133] width 27 height 7
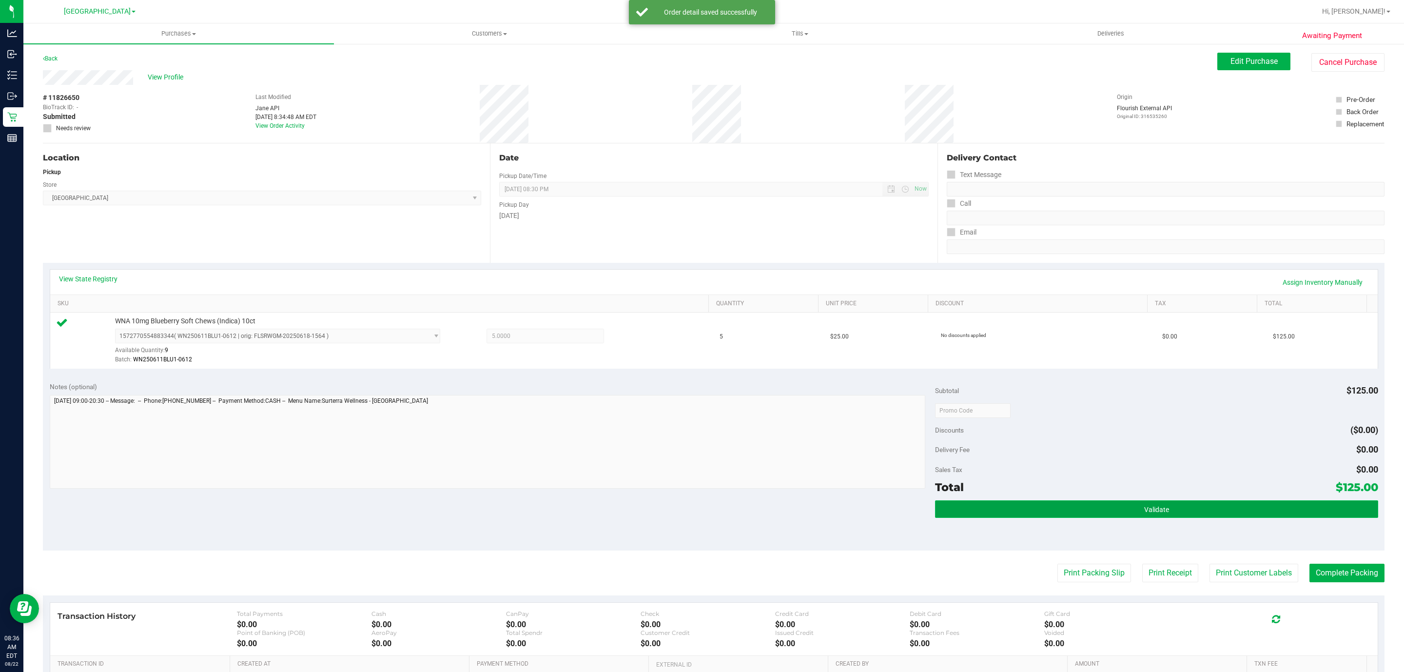
drag, startPoint x: 1245, startPoint y: 509, endPoint x: 1236, endPoint y: 521, distance: 15.3
click at [1245, 510] on button "Validate" at bounding box center [1156, 509] width 443 height 18
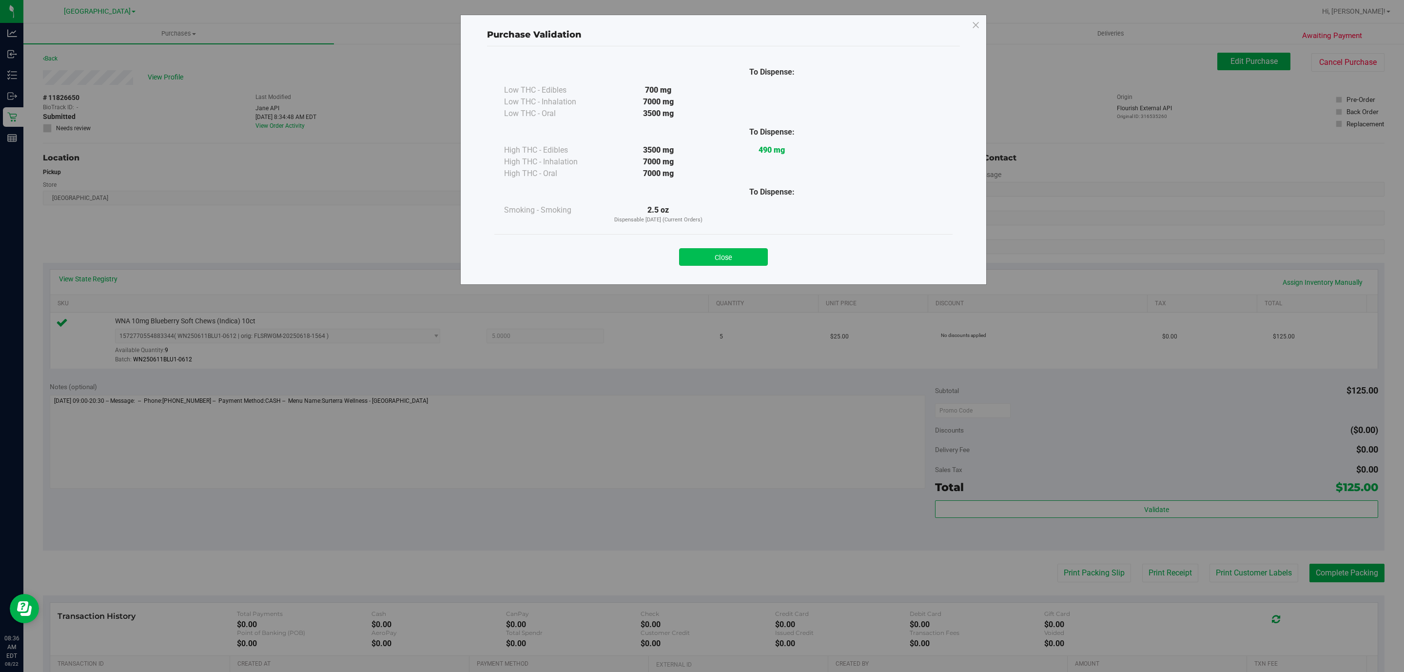
click at [741, 258] on button "Close" at bounding box center [723, 257] width 89 height 18
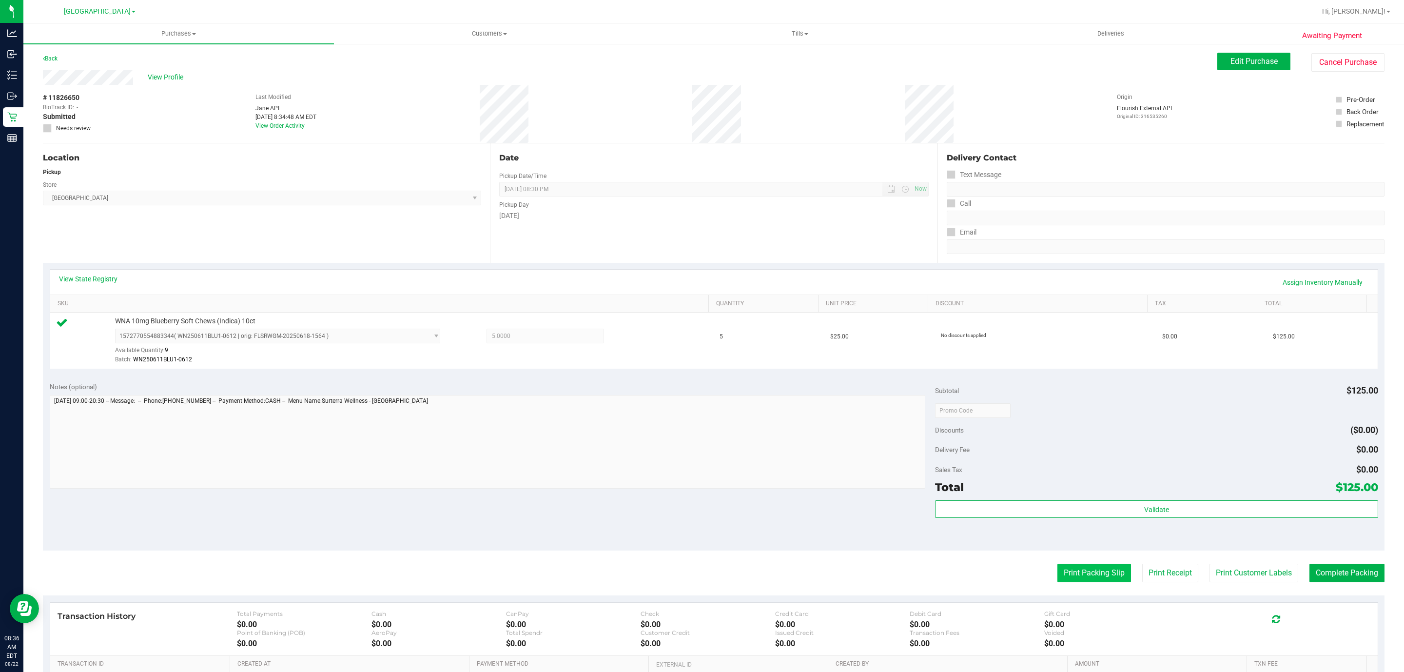
click at [1057, 565] on button "Print Packing Slip" at bounding box center [1094, 573] width 74 height 19
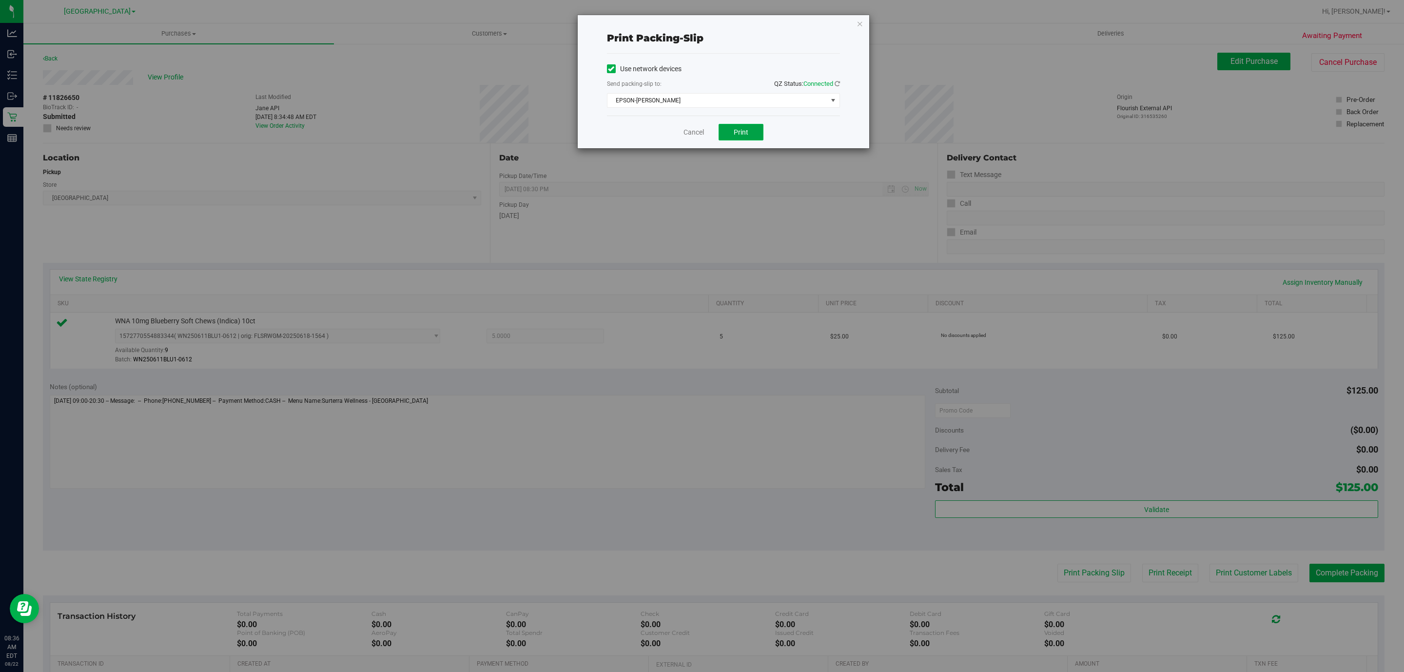
click at [755, 137] on button "Print" at bounding box center [741, 132] width 45 height 17
click at [1324, 575] on div "Print packing-slip Use network devices Send packing-slip to: QZ Status: Connect…" at bounding box center [705, 336] width 1411 height 672
click at [695, 137] on link "Cancel" at bounding box center [693, 132] width 20 height 10
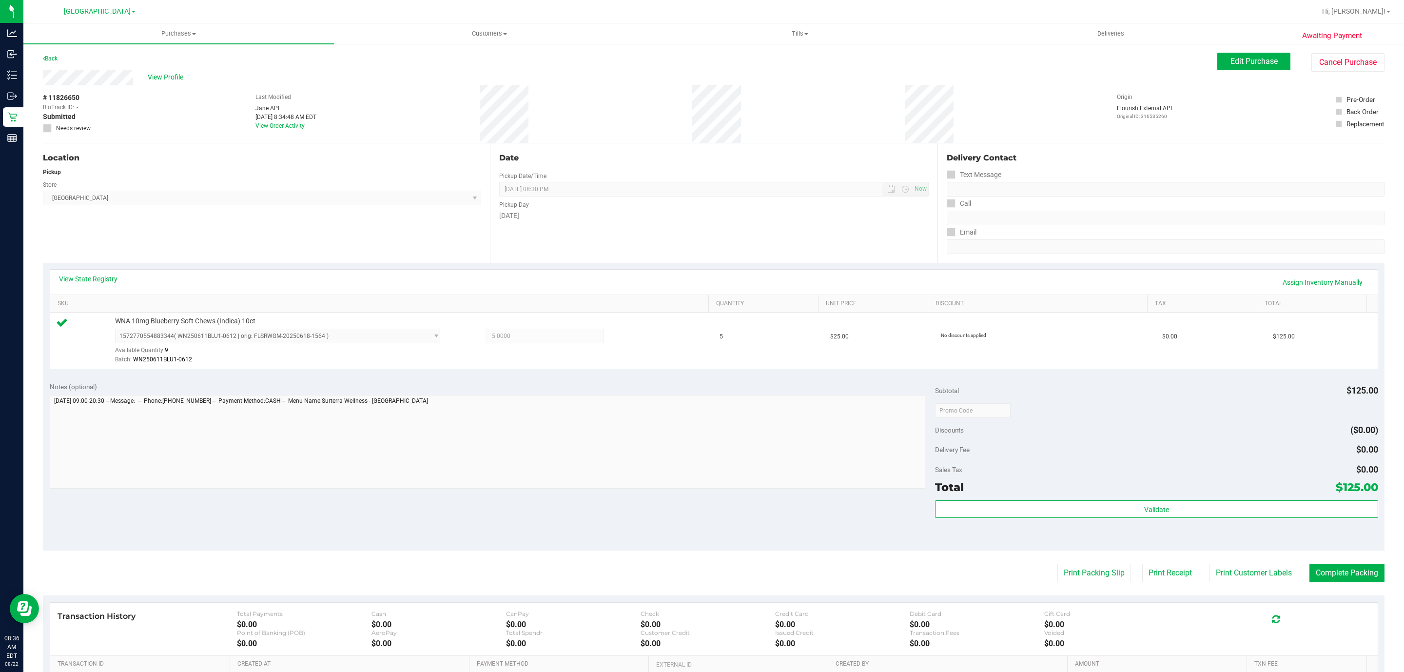
click at [1369, 565] on purchase-details "Back Edit Purchase Cancel Purchase View Profile # 11826650 BioTrack ID: - Submi…" at bounding box center [714, 415] width 1342 height 725
click at [1369, 575] on button "Complete Packing" at bounding box center [1346, 573] width 75 height 19
